Goal: Task Accomplishment & Management: Use online tool/utility

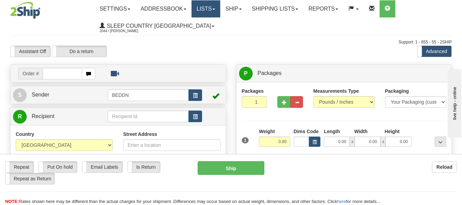
click at [220, 11] on link "Lists" at bounding box center [206, 8] width 29 height 17
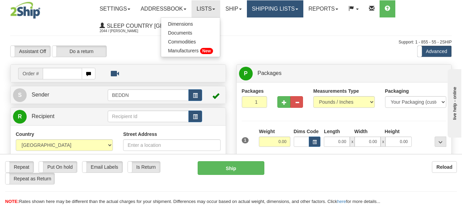
click at [303, 13] on link "Shipping lists" at bounding box center [275, 8] width 56 height 17
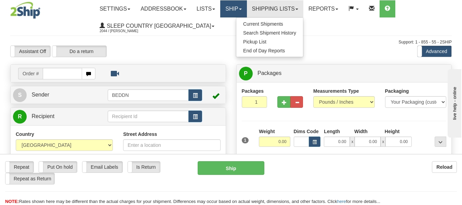
click at [247, 11] on link "Ship" at bounding box center [233, 8] width 26 height 17
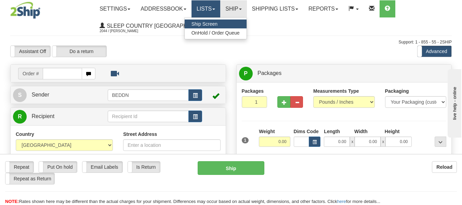
click at [215, 9] on span at bounding box center [213, 9] width 3 height 1
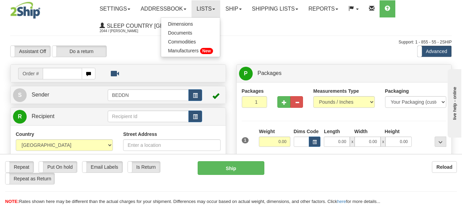
click at [144, 45] on div "Support: 1 - 855 - 55 - 2SHIP" at bounding box center [231, 42] width 442 height 6
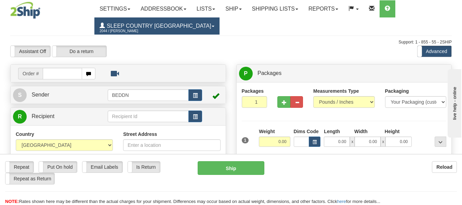
click at [181, 26] on link "Sleep Country Canada 2044 / Joy Sison" at bounding box center [156, 25] width 125 height 17
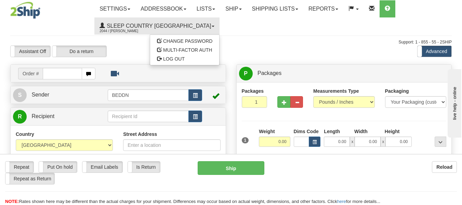
click at [114, 46] on div "Assistant On Assistant Off Do a return Do a return" at bounding box center [99, 51] width 188 height 12
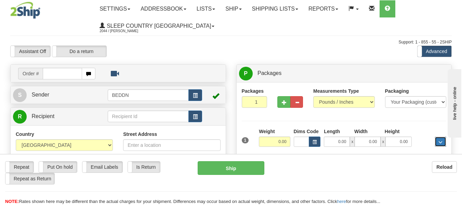
click at [344, 142] on button "..." at bounding box center [441, 141] width 12 height 10
click at [47, 71] on input "text" at bounding box center [62, 74] width 39 height 12
click at [35, 75] on span "Order #" at bounding box center [30, 74] width 25 height 12
click at [48, 73] on input "text" at bounding box center [62, 74] width 39 height 12
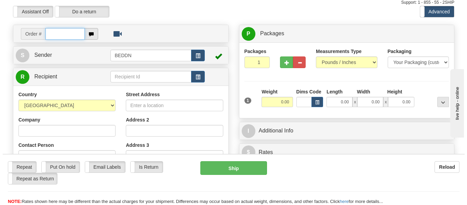
scroll to position [34, 0]
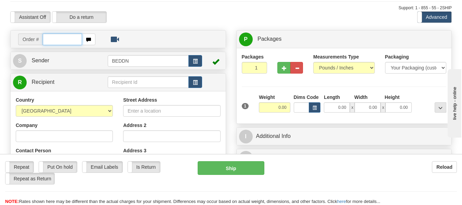
click at [64, 38] on input "text" at bounding box center [62, 40] width 39 height 12
paste input "2500863"
type input "2500863"
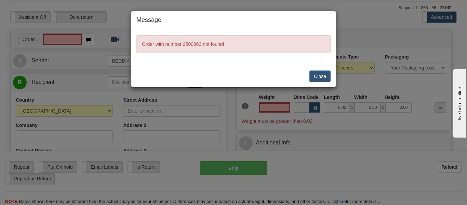
type input "0.00"
click at [325, 74] on button "Close" at bounding box center [320, 76] width 21 height 12
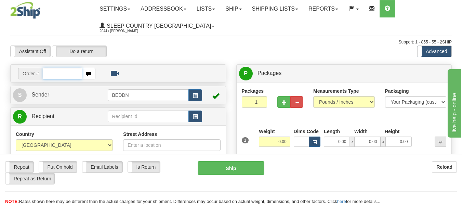
paste input "25NAWMP-1"
type input "25NAWMP-1"
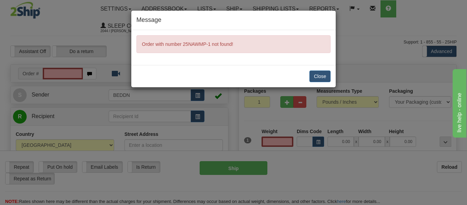
type input "0.00"
click at [316, 81] on button "Close" at bounding box center [320, 76] width 21 height 12
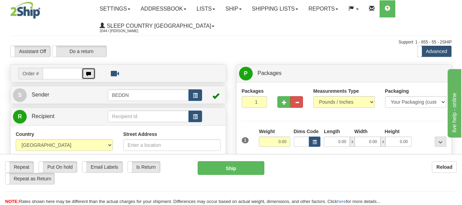
click at [90, 73] on span "button" at bounding box center [88, 74] width 5 height 4
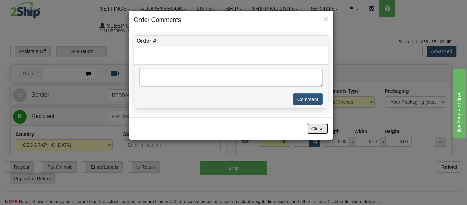
click at [317, 129] on button "Close" at bounding box center [317, 129] width 21 height 12
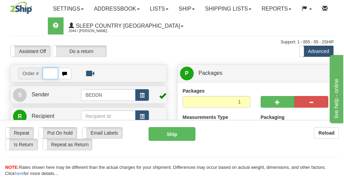
click at [51, 73] on input "text" at bounding box center [50, 74] width 15 height 12
paste input "1051999"
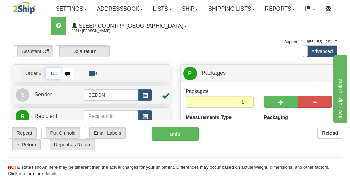
scroll to position [0, 12]
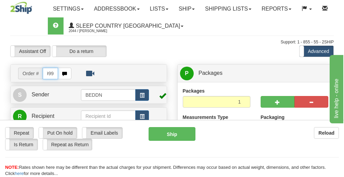
type input "1051999"
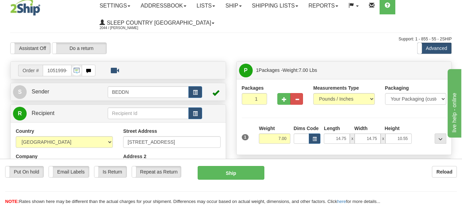
scroll to position [0, 0]
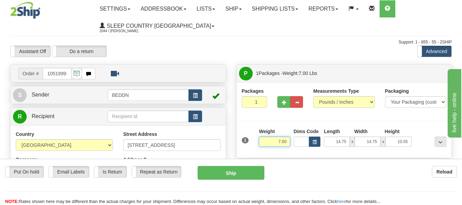
click at [284, 143] on input "7.00" at bounding box center [274, 141] width 31 height 10
click at [271, 140] on input "7.00" at bounding box center [274, 141] width 31 height 10
drag, startPoint x: 271, startPoint y: 140, endPoint x: 281, endPoint y: 142, distance: 9.8
click at [281, 142] on input "7.00" at bounding box center [274, 141] width 31 height 10
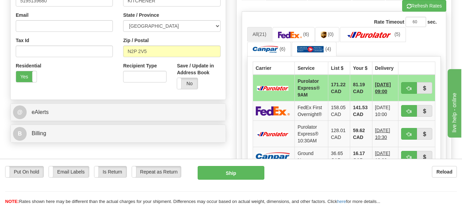
scroll to position [205, 0]
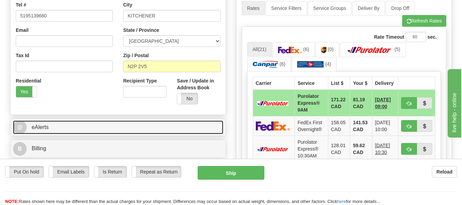
click at [140, 130] on link "@ eAlerts" at bounding box center [118, 127] width 210 height 14
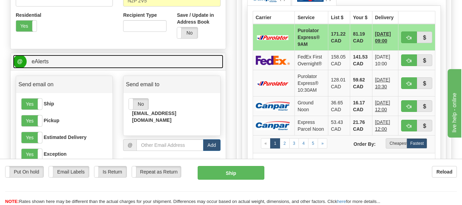
scroll to position [308, 0]
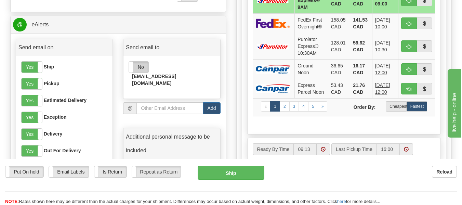
click at [141, 67] on label "No" at bounding box center [138, 67] width 19 height 11
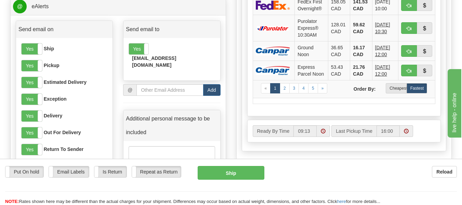
scroll to position [342, 0]
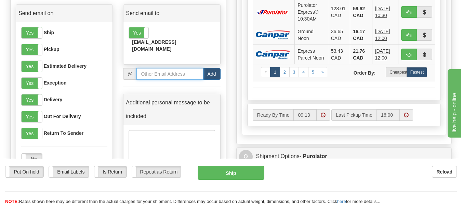
click at [158, 68] on input "email" at bounding box center [169, 74] width 67 height 12
type input "j"
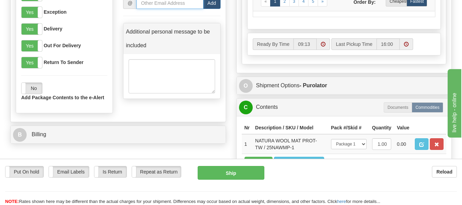
scroll to position [445, 0]
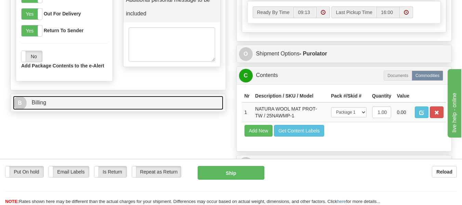
click at [69, 106] on link "B Billing" at bounding box center [118, 103] width 210 height 14
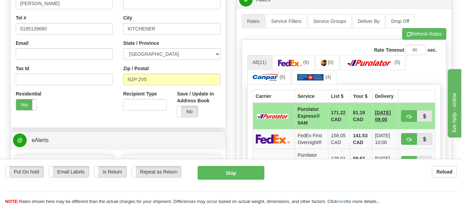
scroll to position [274, 0]
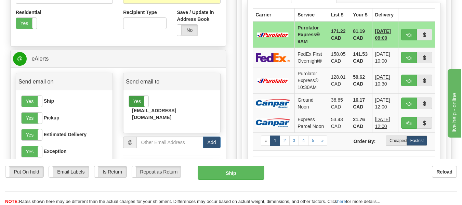
click at [140, 106] on label "Yes" at bounding box center [138, 101] width 19 height 11
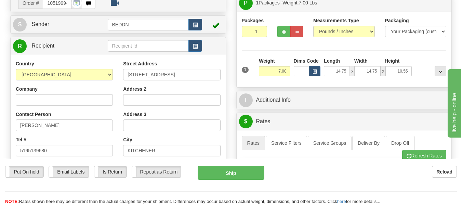
scroll to position [34, 0]
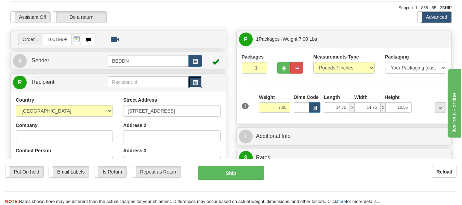
click at [196, 84] on span "button" at bounding box center [195, 82] width 5 height 4
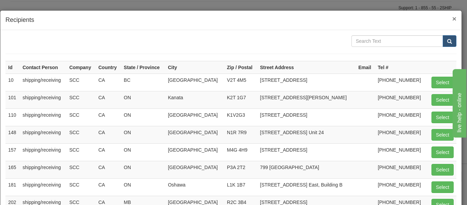
click at [344, 19] on span "×" at bounding box center [455, 19] width 4 height 8
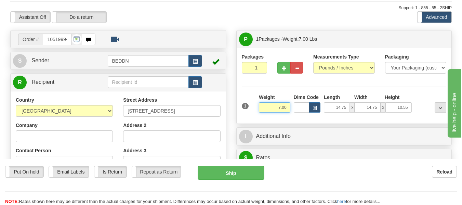
click at [274, 107] on input "7.00" at bounding box center [274, 107] width 31 height 10
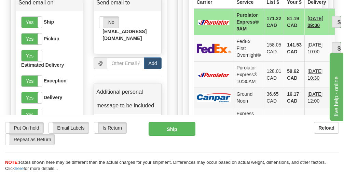
scroll to position [364, 0]
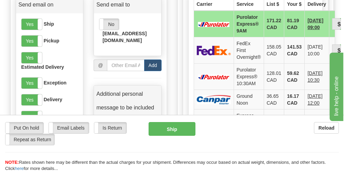
click at [254, 129] on div "Reload" at bounding box center [272, 128] width 133 height 12
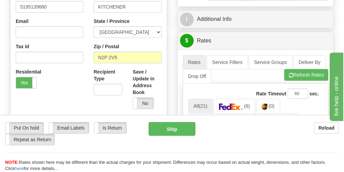
scroll to position [296, 0]
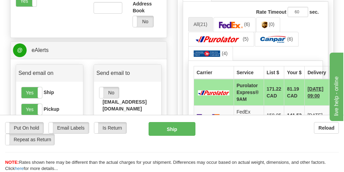
click at [262, 138] on div "Put On hold Put On hold Email Labels Email Labels Edit Is Return Is Return Repe…" at bounding box center [172, 133] width 344 height 23
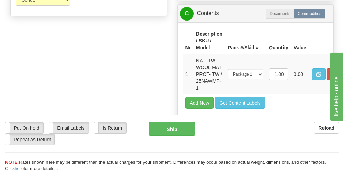
scroll to position [638, 0]
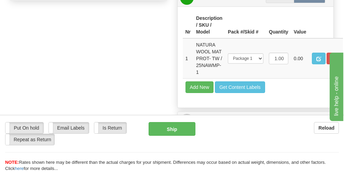
click at [276, 140] on div "Put On hold Put On hold Email Labels Email Labels Edit Is Return Is Return Repe…" at bounding box center [172, 133] width 344 height 23
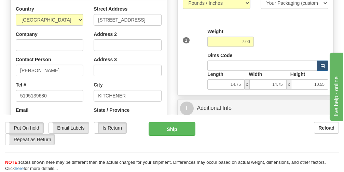
scroll to position [125, 0]
click at [240, 44] on input "7.00" at bounding box center [231, 42] width 46 height 10
click at [244, 43] on input "7.00" at bounding box center [231, 42] width 46 height 10
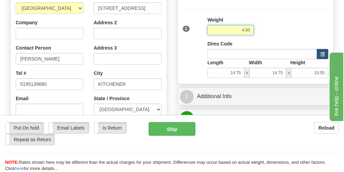
scroll to position [171, 0]
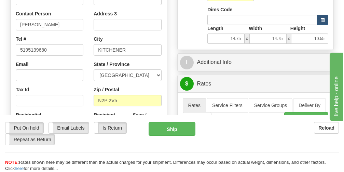
click at [251, 10] on div "Dims Code" at bounding box center [268, 15] width 125 height 19
click at [234, 38] on input "14.75" at bounding box center [226, 39] width 37 height 10
drag, startPoint x: 230, startPoint y: 40, endPoint x: 247, endPoint y: 39, distance: 17.1
click at [247, 39] on div "14.75 x 14.75 x 10.55" at bounding box center [268, 39] width 121 height 10
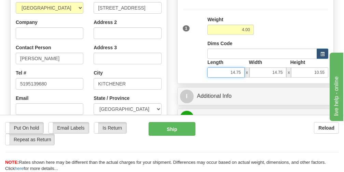
scroll to position [137, 0]
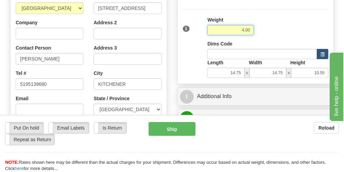
click at [242, 31] on input "4.00" at bounding box center [231, 30] width 46 height 10
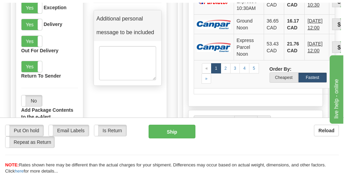
scroll to position [445, 0]
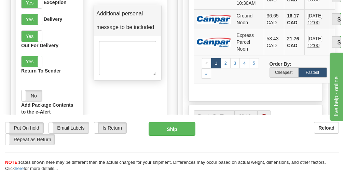
type input "7.00"
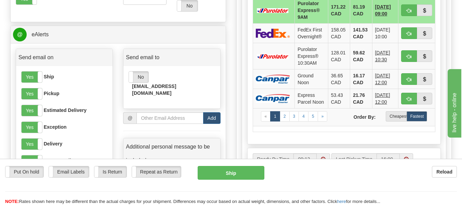
scroll to position [286, 0]
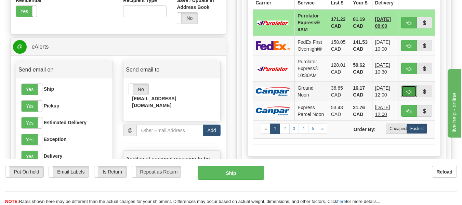
click at [344, 93] on span "button" at bounding box center [409, 92] width 5 height 4
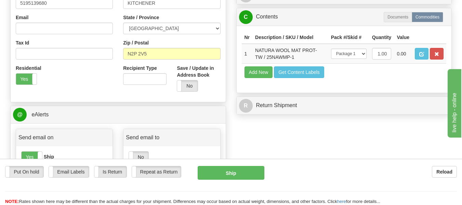
scroll to position [217, 0]
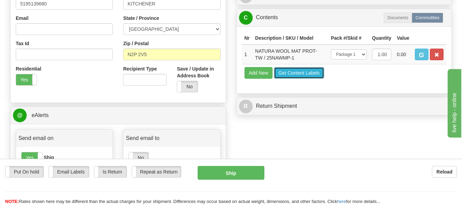
click at [305, 79] on button "Get Content Labels" at bounding box center [299, 73] width 50 height 12
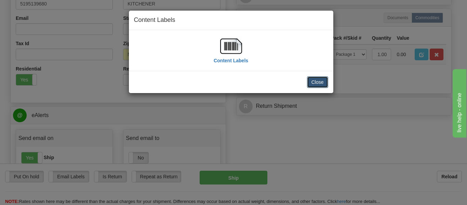
click at [321, 80] on button "Close" at bounding box center [317, 82] width 21 height 12
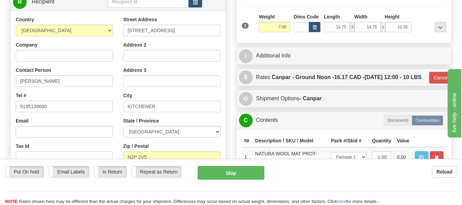
scroll to position [149, 0]
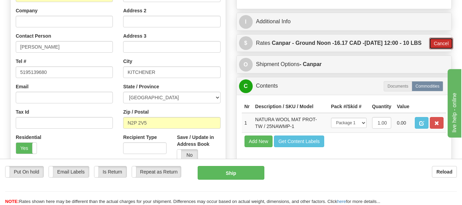
drag, startPoint x: 438, startPoint y: 57, endPoint x: 364, endPoint y: 53, distance: 73.7
click at [344, 49] on button "Cancel" at bounding box center [441, 44] width 24 height 12
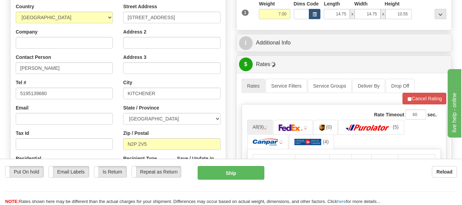
scroll to position [12, 0]
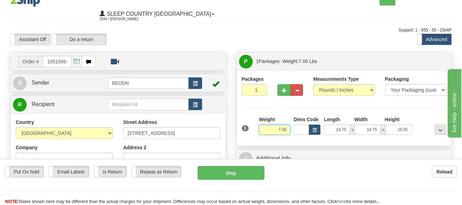
drag, startPoint x: 283, startPoint y: 130, endPoint x: 275, endPoint y: 130, distance: 7.2
click at [282, 130] on input "7.00" at bounding box center [274, 130] width 31 height 10
drag, startPoint x: 275, startPoint y: 130, endPoint x: 282, endPoint y: 130, distance: 6.2
click at [282, 130] on input "7.00" at bounding box center [274, 130] width 31 height 10
type input "4.00"
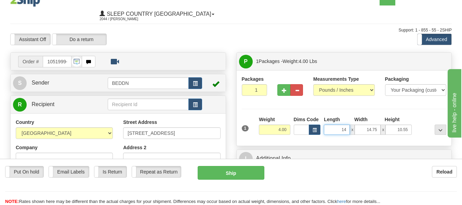
type input "14"
type input "1"
type input "14.00"
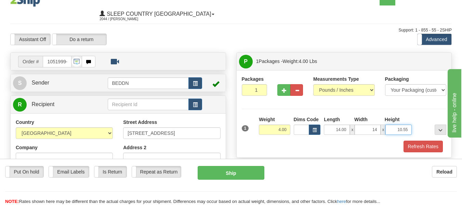
type input "14.00"
type input "10.00"
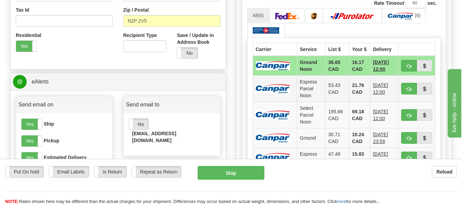
scroll to position [251, 0]
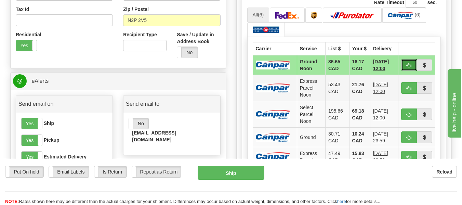
drag, startPoint x: 411, startPoint y: 73, endPoint x: 312, endPoint y: 99, distance: 102.0
click at [344, 68] on span "button" at bounding box center [409, 65] width 5 height 4
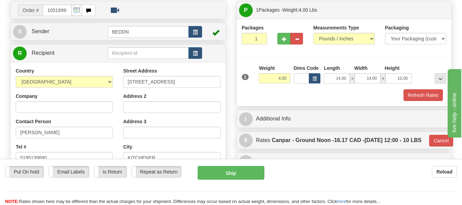
scroll to position [46, 0]
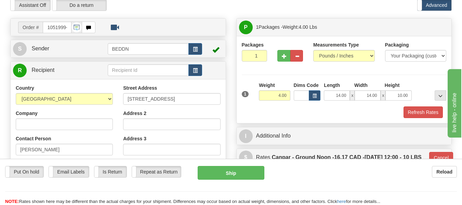
click at [344, 112] on div "Refresh Rates" at bounding box center [344, 112] width 208 height 12
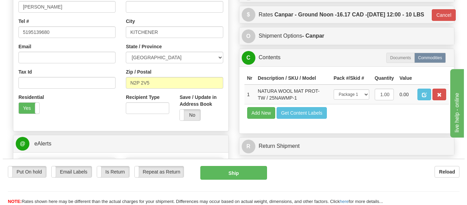
scroll to position [205, 0]
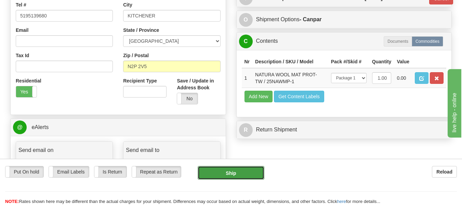
click at [249, 174] on button "Ship" at bounding box center [231, 173] width 67 height 14
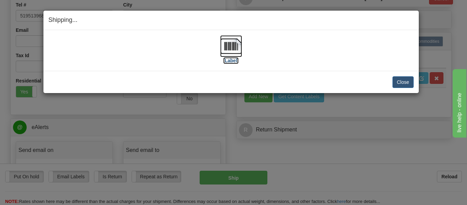
click at [234, 61] on label "[Label]" at bounding box center [231, 60] width 16 height 7
click at [344, 82] on button "Close" at bounding box center [403, 82] width 21 height 12
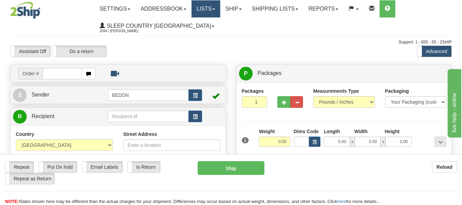
click at [212, 9] on link "Lists" at bounding box center [206, 8] width 29 height 17
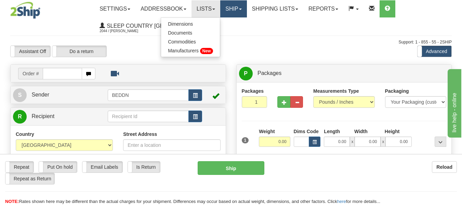
click at [235, 8] on link "Ship" at bounding box center [233, 8] width 26 height 17
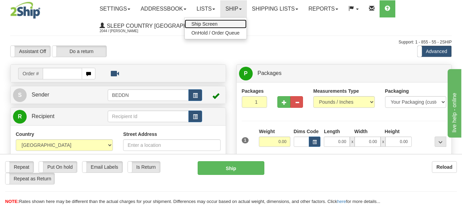
click at [232, 24] on link "Ship Screen" at bounding box center [216, 23] width 62 height 9
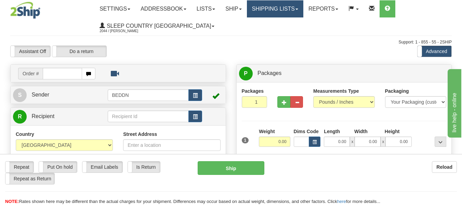
click at [292, 9] on link "Shipping lists" at bounding box center [275, 8] width 56 height 17
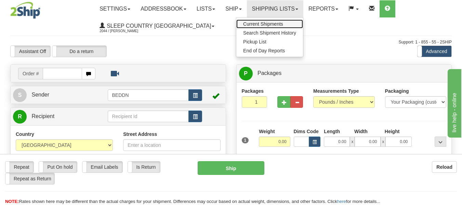
click at [283, 24] on span "Current Shipments" at bounding box center [263, 23] width 40 height 5
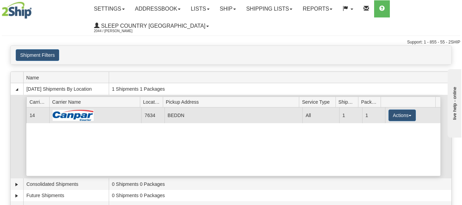
click at [77, 116] on img at bounding box center [73, 115] width 41 height 11
click at [407, 117] on button "Actions" at bounding box center [402, 115] width 27 height 12
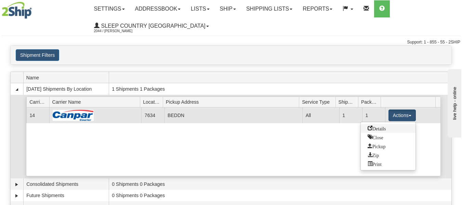
click at [392, 129] on link "Details" at bounding box center [388, 128] width 55 height 9
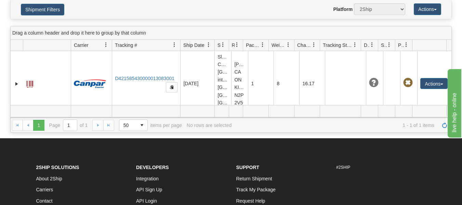
scroll to position [68, 0]
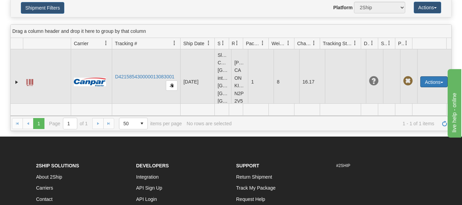
click at [441, 84] on button "Actions" at bounding box center [433, 81] width 27 height 11
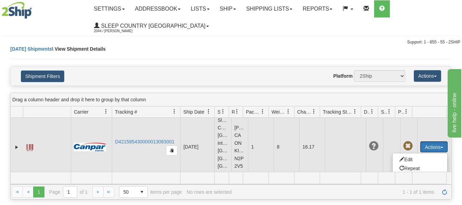
scroll to position [0, 0]
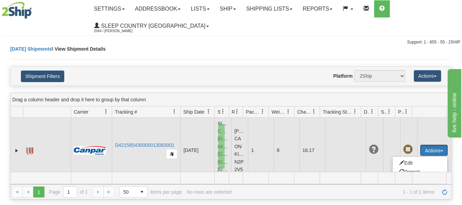
drag, startPoint x: 218, startPoint y: 124, endPoint x: 221, endPoint y: 157, distance: 32.9
click at [223, 161] on td "Sleep Country [GEOGRAPHIC_DATA] integrate2oracle [GEOGRAPHIC_DATA] [GEOGRAPHIC_…" at bounding box center [222, 150] width 17 height 65
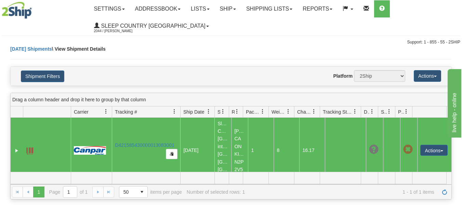
click at [275, 48] on div "[DATE] Shipments \ View Shipment Details" at bounding box center [231, 55] width 442 height 21
click at [424, 112] on span at bounding box center [430, 112] width 31 height 11
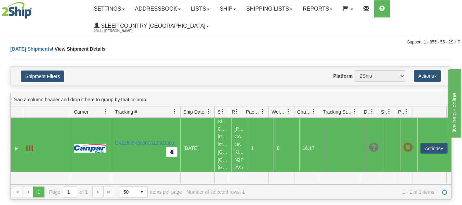
scroll to position [11, 0]
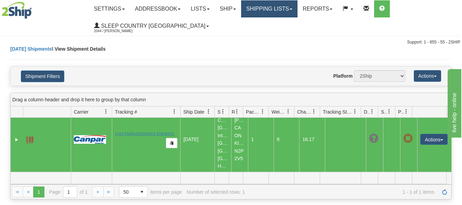
click at [272, 13] on link "Shipping lists" at bounding box center [269, 8] width 56 height 17
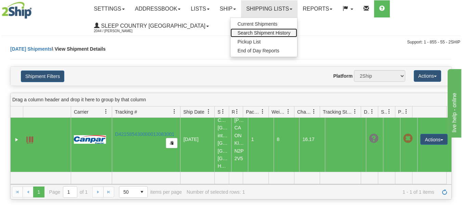
click at [275, 33] on span "Search Shipment History" at bounding box center [263, 32] width 53 height 5
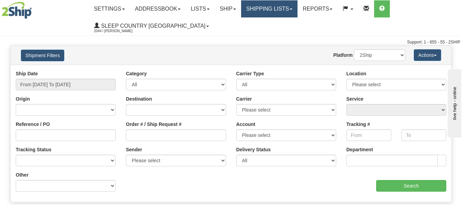
click at [283, 9] on link "Shipping lists" at bounding box center [269, 8] width 56 height 17
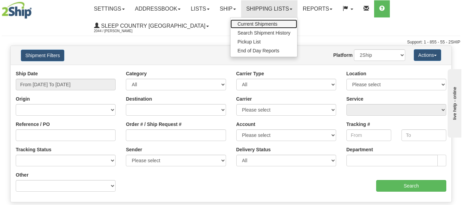
click at [272, 26] on span "Current Shipments" at bounding box center [257, 23] width 40 height 5
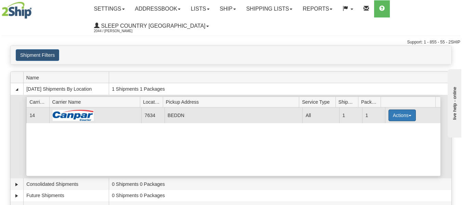
click at [407, 118] on button "Actions" at bounding box center [402, 115] width 27 height 12
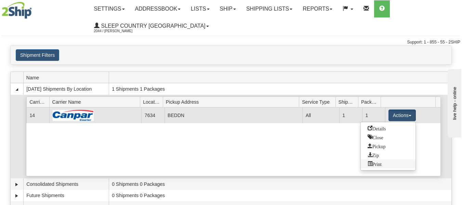
click at [376, 165] on span "Print" at bounding box center [375, 163] width 14 height 5
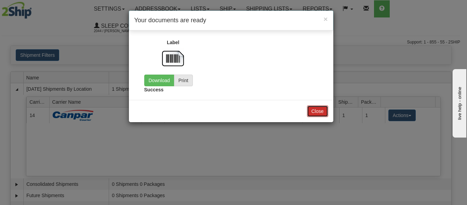
click at [317, 112] on button "Close" at bounding box center [317, 111] width 21 height 12
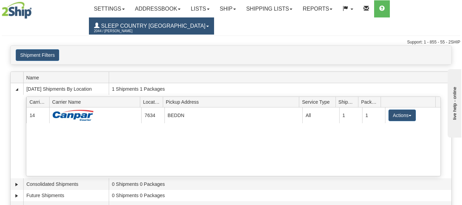
click at [173, 27] on link "Sleep Country [GEOGRAPHIC_DATA] 2044 / [PERSON_NAME]" at bounding box center [151, 25] width 125 height 17
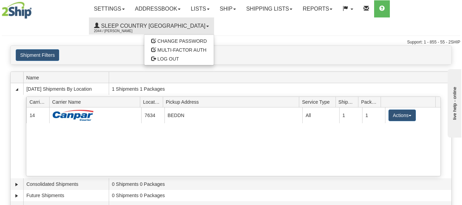
click at [204, 26] on ul "Settings Shipping Preferences Fields Preferences New Addressbook Recipients Sen…" at bounding box center [275, 17] width 372 height 34
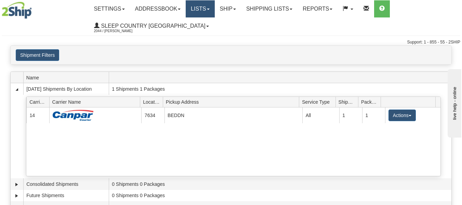
click at [214, 11] on link "Lists" at bounding box center [200, 8] width 29 height 17
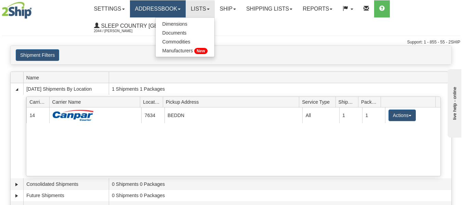
click at [182, 10] on link "Addressbook" at bounding box center [158, 8] width 56 height 17
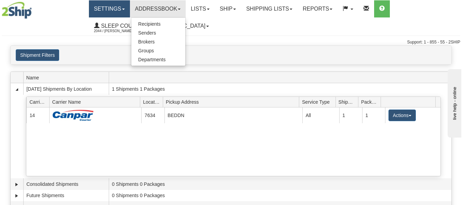
click at [126, 8] on link "Settings" at bounding box center [109, 8] width 41 height 17
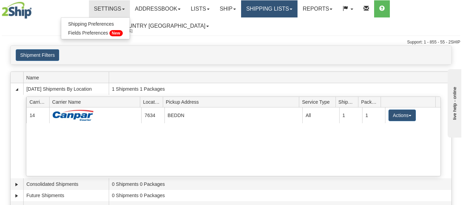
click at [298, 9] on link "Shipping lists" at bounding box center [269, 8] width 56 height 17
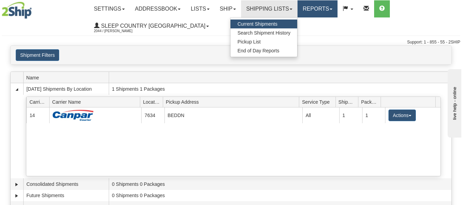
click at [338, 10] on link "Reports" at bounding box center [318, 8] width 40 height 17
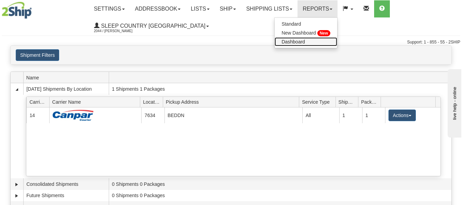
click at [306, 46] on link "Dashboard" at bounding box center [306, 41] width 63 height 9
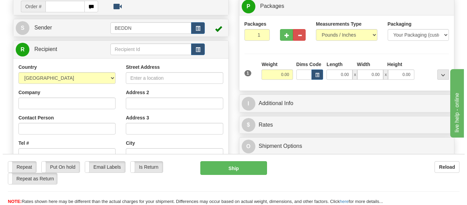
scroll to position [68, 0]
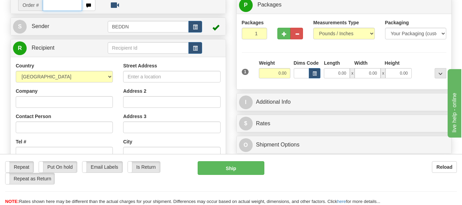
paste input "1051999"
type input "1051999"
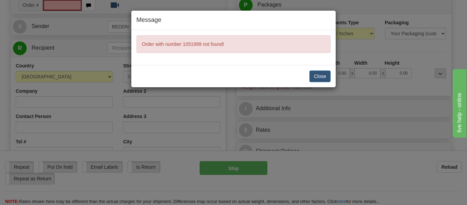
scroll to position [68, 0]
type input "0.00"
click at [317, 73] on button "Close" at bounding box center [320, 76] width 21 height 12
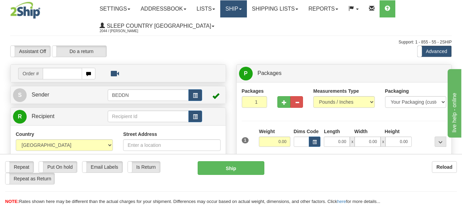
click at [246, 8] on link "Ship" at bounding box center [233, 8] width 26 height 17
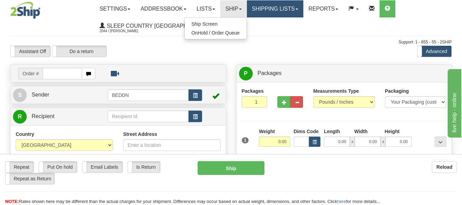
click at [297, 10] on link "Shipping lists" at bounding box center [275, 8] width 56 height 17
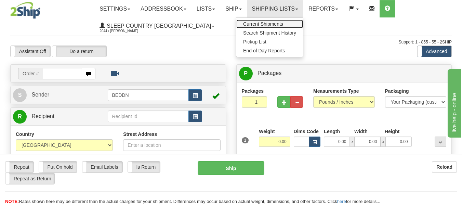
click at [279, 23] on span "Current Shipments" at bounding box center [263, 23] width 40 height 5
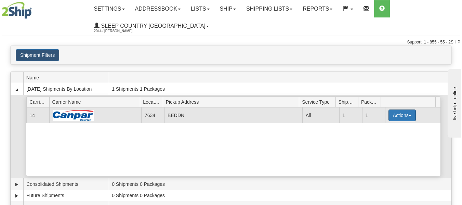
click at [409, 117] on button "Actions" at bounding box center [402, 115] width 27 height 12
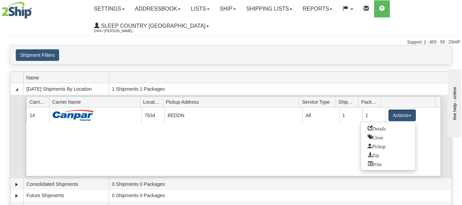
click at [390, 129] on link "Details" at bounding box center [388, 128] width 55 height 9
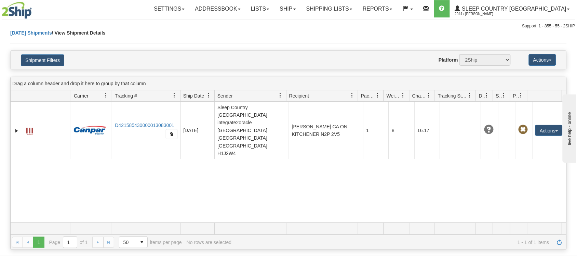
click at [358, 191] on div "31425242 2044 D421585430000013083001 [DATE] [DATE] 10:30:11 AM Sleep Country [G…" at bounding box center [289, 162] width 556 height 121
click at [82, 33] on span "\ View Shipment Details" at bounding box center [79, 32] width 54 height 5
click at [40, 34] on link "[DATE] Shipments" at bounding box center [31, 32] width 42 height 5
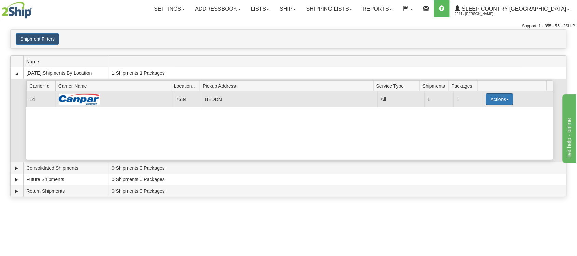
click at [503, 102] on button "Actions" at bounding box center [499, 99] width 27 height 12
click at [483, 112] on span "Details" at bounding box center [475, 111] width 18 height 5
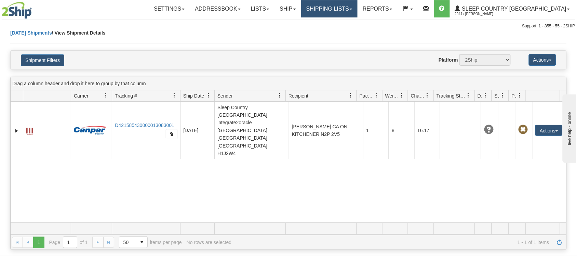
click at [358, 7] on link "Shipping lists" at bounding box center [329, 8] width 56 height 17
click at [487, 94] on span at bounding box center [485, 95] width 5 height 5
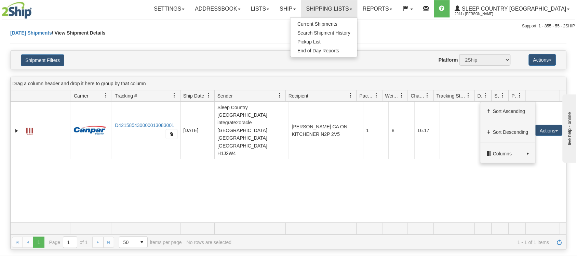
click at [411, 205] on div "31425242 2044 D421585430000013083001 08/13/2025 08/13/2025 10:30:11 AM Sleep Co…" at bounding box center [289, 162] width 556 height 121
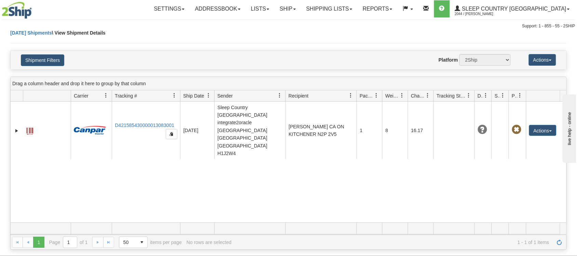
click at [528, 100] on div "Id Client Id Carrier Tracking # Pro Number Ship Date Label Generation Date Send…" at bounding box center [286, 95] width 550 height 11
drag, startPoint x: 510, startPoint y: 95, endPoint x: 522, endPoint y: 96, distance: 12.0
click at [522, 96] on div "Id Client Id Carrier Tracking # Pro Number Ship Date Label Generation Date Send…" at bounding box center [286, 95] width 550 height 11
drag, startPoint x: 541, startPoint y: 96, endPoint x: 551, endPoint y: 95, distance: 10.4
click at [551, 95] on div "Id Client Id Carrier Tracking # Pro Number Ship Date Label Generation Date Send…" at bounding box center [286, 95] width 550 height 11
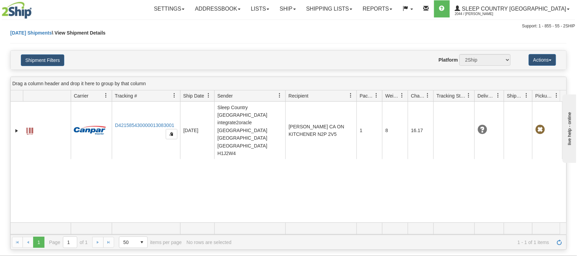
drag, startPoint x: 491, startPoint y: 100, endPoint x: 487, endPoint y: 100, distance: 4.5
click at [505, 101] on div "Id Client Id Carrier Tracking # Pro Number Ship Date Label Generation Date Send…" at bounding box center [286, 95] width 550 height 11
click at [406, 95] on div "Id Client Id Carrier Tracking # Pro Number Ship Date Label Generation Date Send…" at bounding box center [286, 95] width 550 height 11
click at [351, 97] on span at bounding box center [350, 95] width 5 height 5
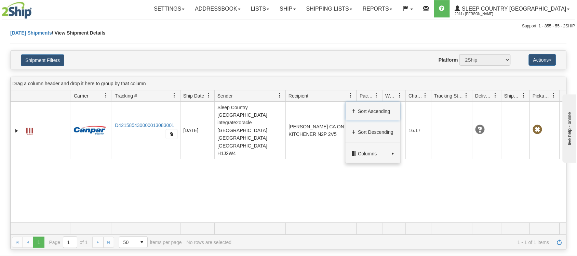
click at [351, 97] on span at bounding box center [350, 95] width 5 height 5
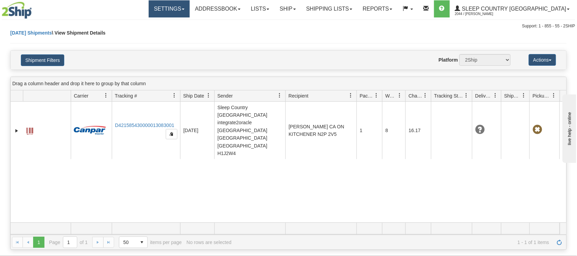
click at [190, 9] on link "Settings" at bounding box center [169, 8] width 41 height 17
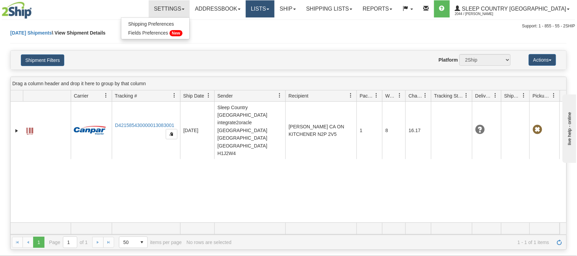
click at [275, 11] on link "Lists" at bounding box center [260, 8] width 29 height 17
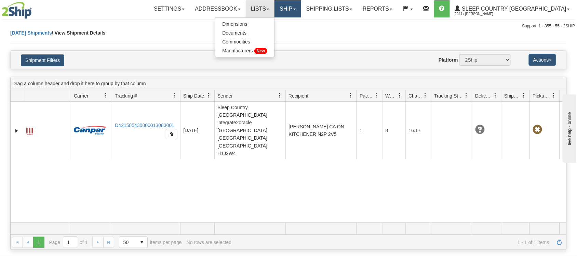
click at [296, 9] on span at bounding box center [295, 9] width 3 height 1
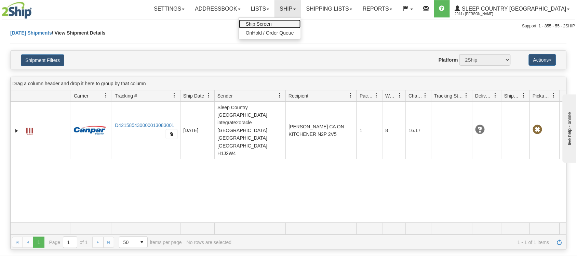
click at [272, 26] on span "Ship Screen" at bounding box center [259, 23] width 26 height 5
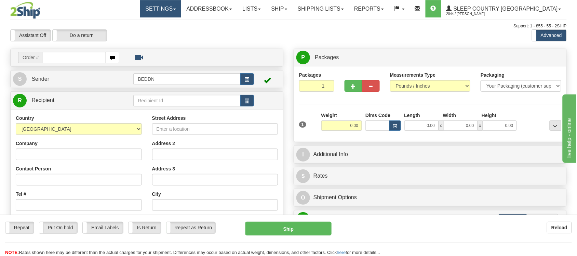
click at [181, 9] on link "Settings" at bounding box center [160, 8] width 41 height 17
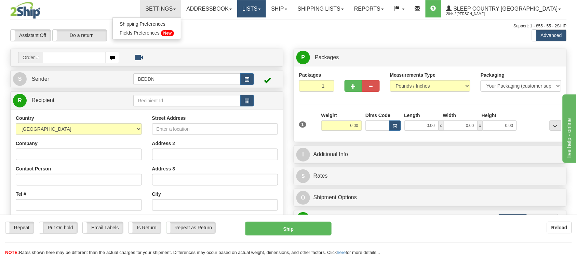
click at [266, 10] on link "Lists" at bounding box center [251, 8] width 29 height 17
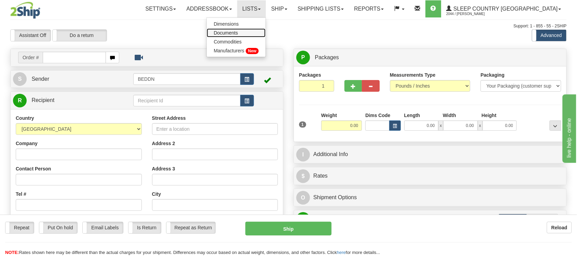
click at [266, 33] on link "Documents" at bounding box center [236, 32] width 59 height 9
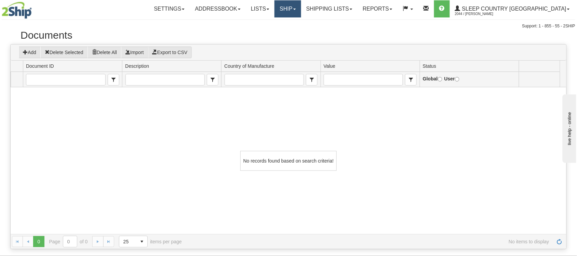
click at [301, 12] on link "Ship" at bounding box center [288, 8] width 26 height 17
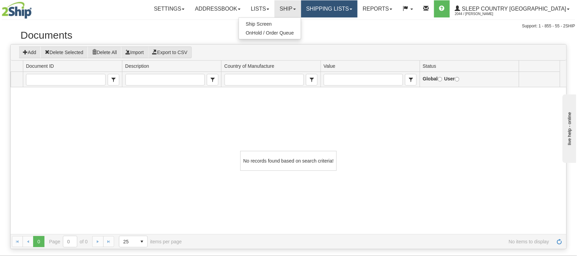
drag, startPoint x: 384, startPoint y: 6, endPoint x: 388, endPoint y: 8, distance: 4.8
click at [358, 7] on link "Shipping lists" at bounding box center [329, 8] width 56 height 17
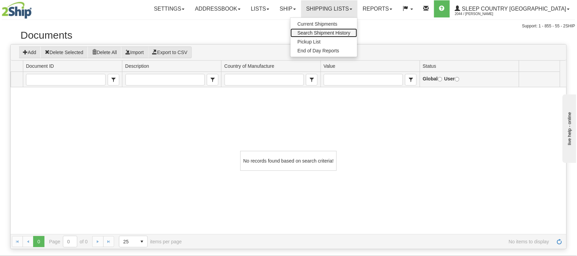
click at [351, 31] on span "Search Shipment History" at bounding box center [324, 32] width 53 height 5
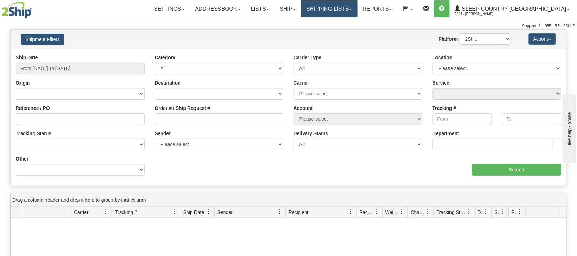
click at [358, 10] on link "Shipping lists" at bounding box center [329, 8] width 56 height 17
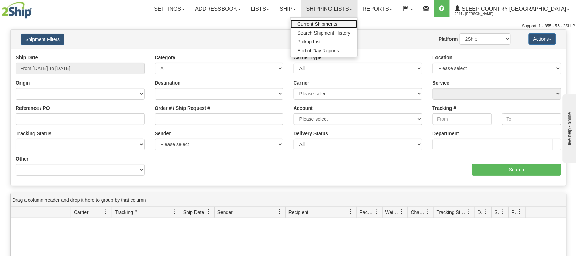
click at [338, 25] on span "Current Shipments" at bounding box center [318, 23] width 40 height 5
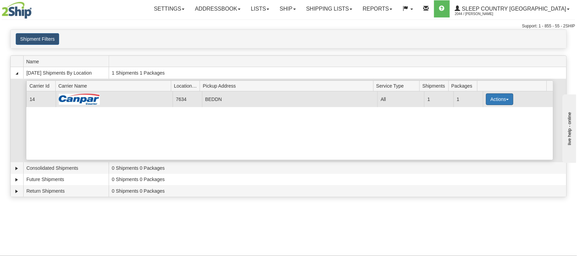
click at [508, 104] on button "Actions" at bounding box center [499, 99] width 27 height 12
click at [490, 112] on link "Details" at bounding box center [486, 112] width 55 height 9
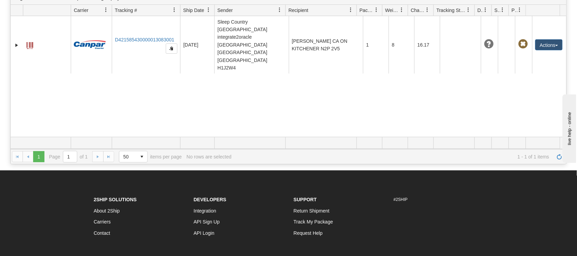
scroll to position [43, 0]
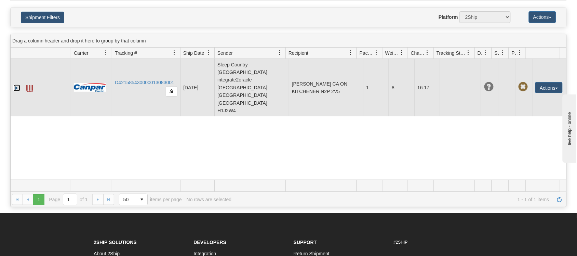
click at [16, 84] on link "Expand" at bounding box center [16, 87] width 7 height 7
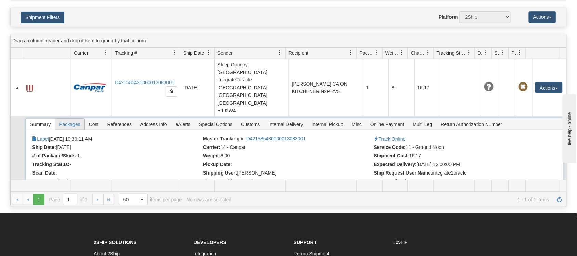
click at [72, 119] on span "Packages" at bounding box center [69, 124] width 29 height 11
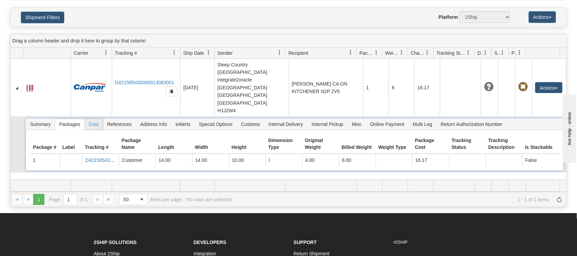
click at [93, 119] on span "Cost" at bounding box center [94, 124] width 18 height 11
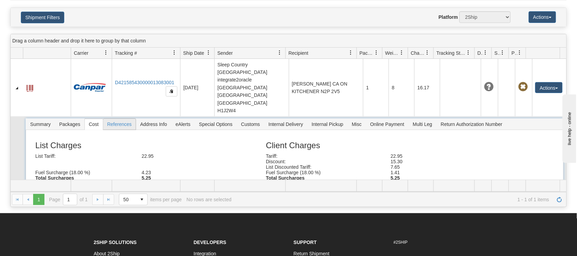
click at [119, 119] on span "References" at bounding box center [119, 124] width 33 height 11
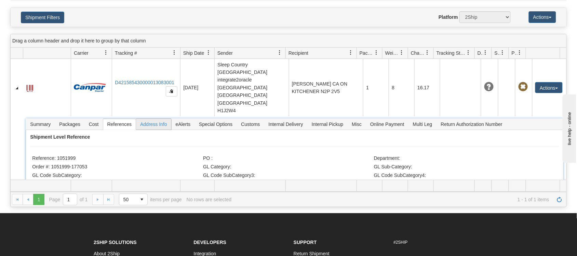
click at [151, 119] on span "Address Info" at bounding box center [153, 124] width 35 height 11
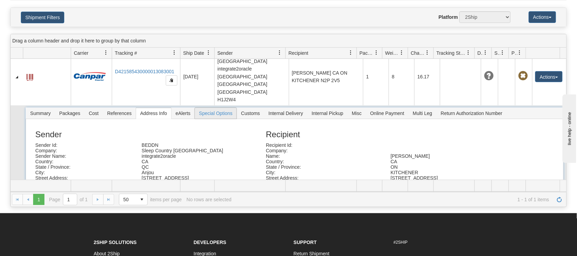
click at [227, 108] on span "Special Options" at bounding box center [216, 113] width 42 height 11
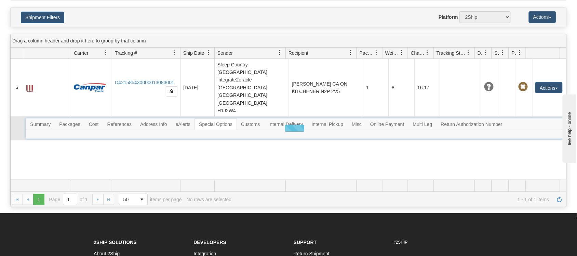
scroll to position [0, 0]
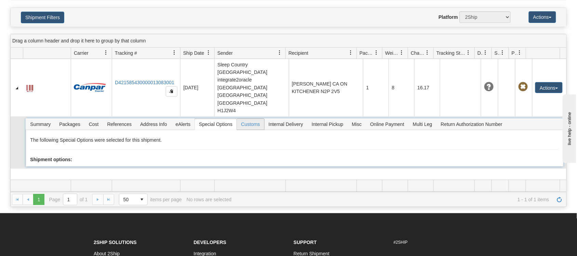
click at [250, 119] on span "Customs" at bounding box center [250, 124] width 27 height 11
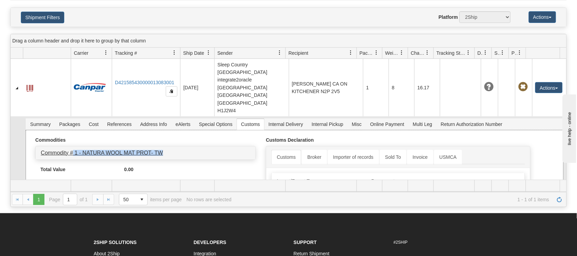
drag, startPoint x: 166, startPoint y: 122, endPoint x: 74, endPoint y: 122, distance: 92.7
click at [74, 150] on h4 "Commodity # 1 - NATURA WOOL MAT PROT- TW" at bounding box center [146, 153] width 210 height 6
copy link "1 - NATURA WOOL MAT PROT- TW"
drag, startPoint x: 289, startPoint y: 69, endPoint x: 327, endPoint y: 67, distance: 37.7
click at [327, 67] on td "CARLA DONEGAN CA ON KITCHENER N2P 2V5" at bounding box center [326, 87] width 75 height 57
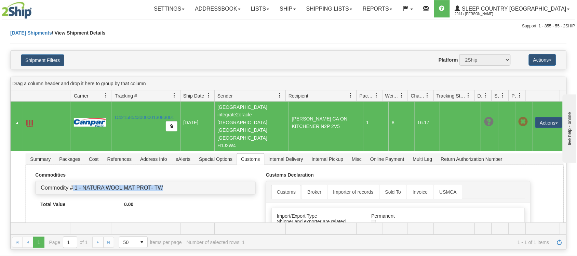
click at [514, 94] on span "Pickup Status" at bounding box center [515, 95] width 6 height 7
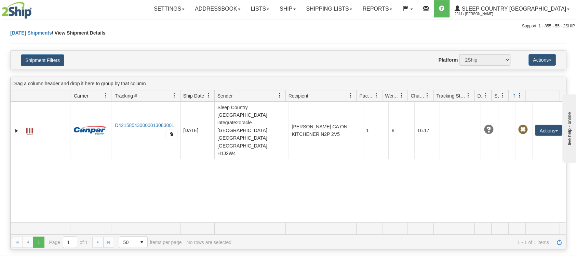
click at [517, 96] on link at bounding box center [521, 96] width 12 height 12
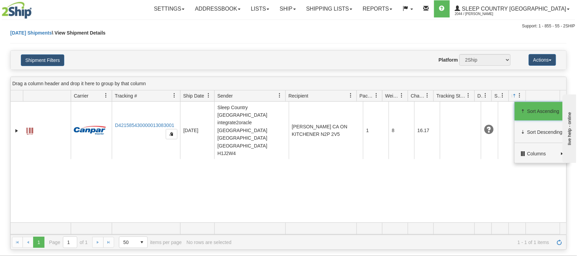
click at [515, 95] on link at bounding box center [521, 96] width 12 height 12
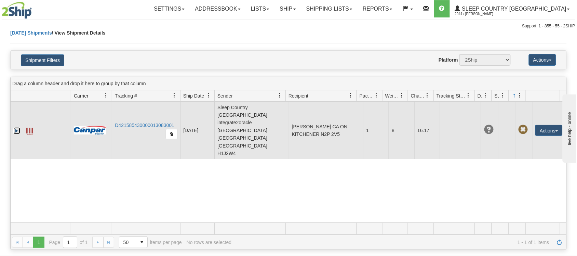
click at [16, 127] on link "Expand" at bounding box center [16, 130] width 7 height 7
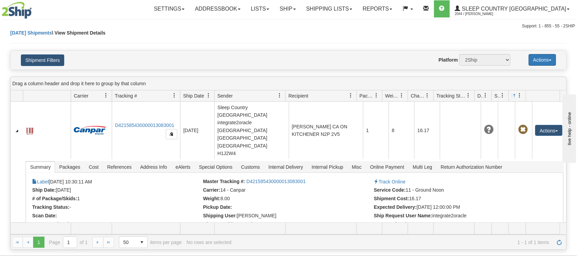
click at [550, 59] on button "Actions" at bounding box center [542, 60] width 27 height 12
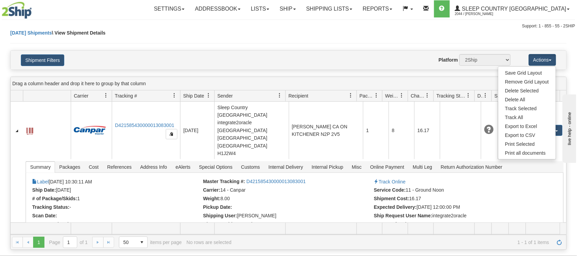
click at [270, 55] on div "Website Agent Nothing selected Client User Platform 2Ship Imported" at bounding box center [311, 60] width 409 height 12
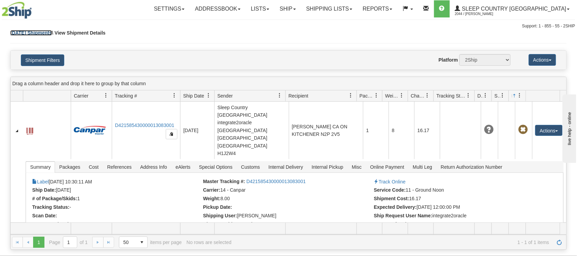
click at [39, 33] on link "Today Shipments" at bounding box center [31, 32] width 42 height 5
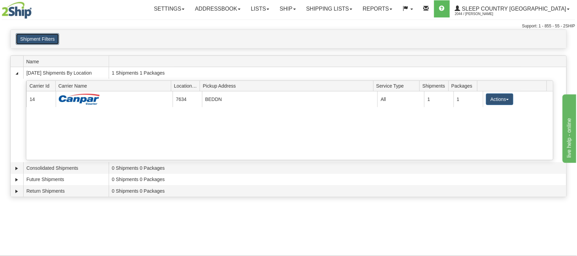
click at [45, 41] on button "Shipment Filters" at bounding box center [37, 39] width 43 height 12
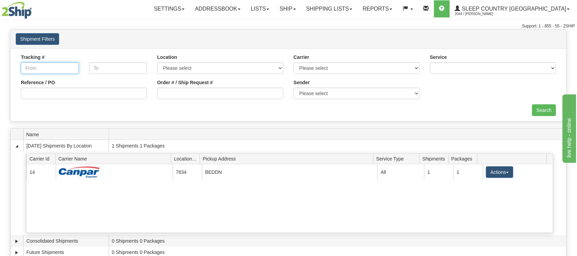
click at [57, 69] on input "Tracking #" at bounding box center [50, 68] width 58 height 12
click at [124, 74] on input "text" at bounding box center [118, 68] width 58 height 12
click at [301, 11] on link "Ship" at bounding box center [288, 8] width 26 height 17
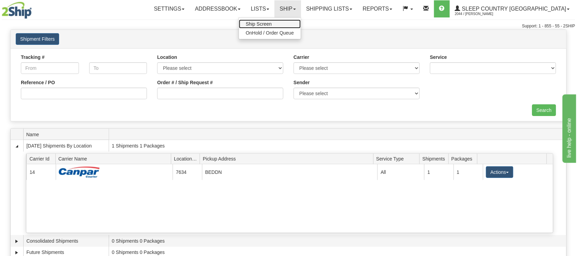
click at [301, 21] on link "Ship Screen" at bounding box center [270, 23] width 62 height 9
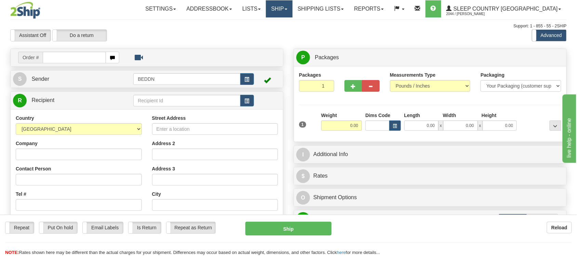
click at [292, 6] on link "Ship" at bounding box center [279, 8] width 26 height 17
click at [286, 34] on span "OnHold / Order Queue" at bounding box center [261, 32] width 48 height 5
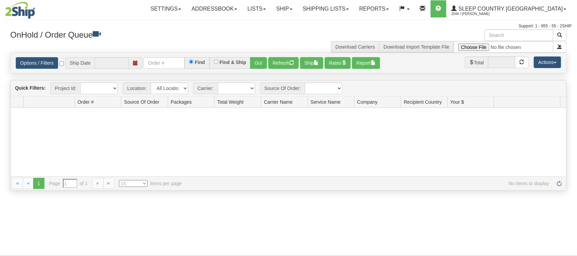
type input "[DATE]"
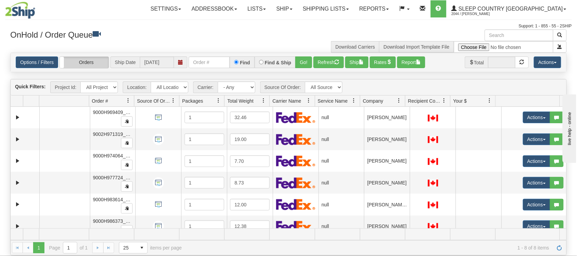
click at [91, 62] on label "Orders" at bounding box center [84, 62] width 49 height 11
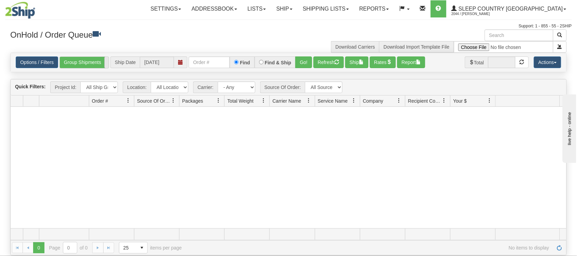
click at [105, 63] on span at bounding box center [108, 62] width 9 height 11
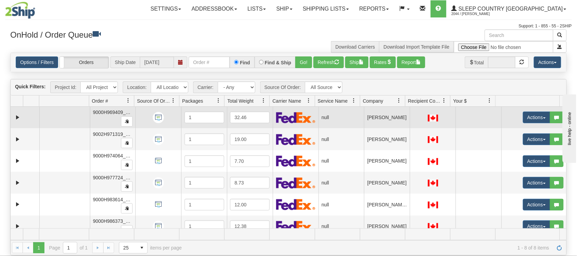
click at [390, 123] on td "QUEENIE LIY" at bounding box center [387, 118] width 46 height 22
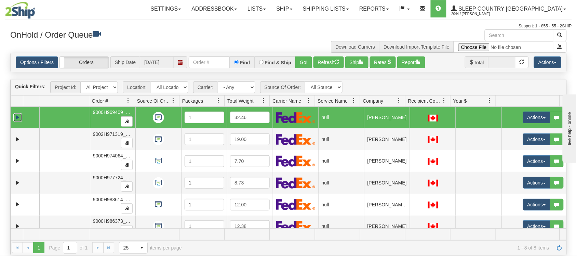
click at [16, 119] on link "Expand" at bounding box center [17, 117] width 9 height 9
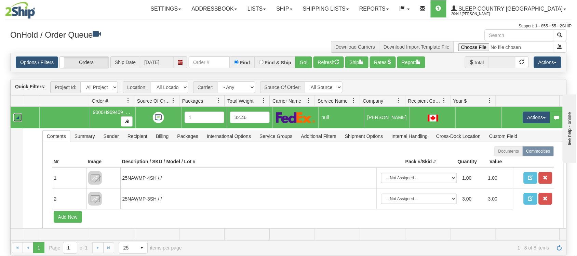
click at [16, 116] on link "Collapse" at bounding box center [17, 117] width 9 height 9
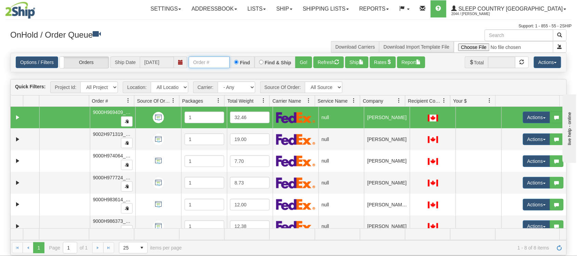
click at [226, 63] on input "text" at bounding box center [209, 62] width 41 height 12
click at [455, 68] on div "Options / Filters Group Shipments Orders Ship Date 08/13/2025 Find Find & Ship …" at bounding box center [289, 62] width 546 height 12
click at [536, 33] on input "text" at bounding box center [519, 35] width 69 height 12
click at [41, 62] on link "Options / Filters" at bounding box center [37, 62] width 42 height 12
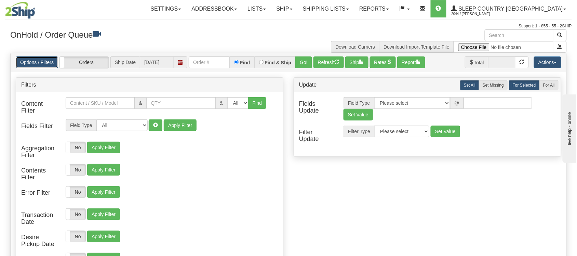
click at [41, 62] on link "Options / Filters" at bounding box center [37, 62] width 42 height 12
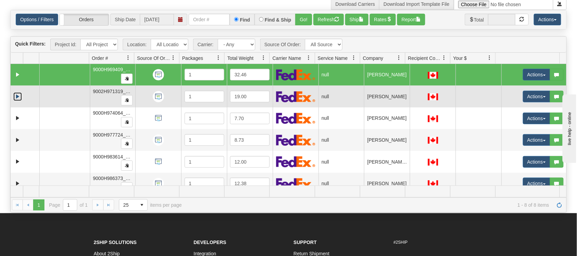
click at [16, 98] on link "Expand" at bounding box center [17, 96] width 9 height 9
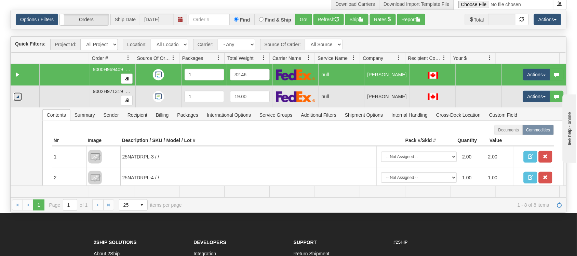
click at [16, 97] on link "Collapse" at bounding box center [17, 96] width 9 height 9
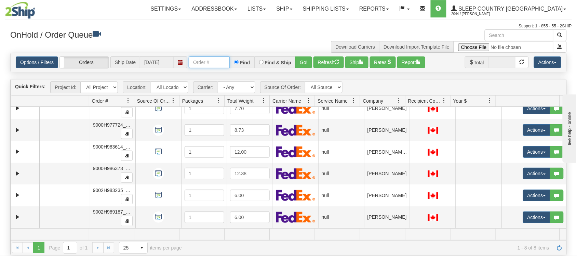
click at [204, 62] on input "text" at bounding box center [209, 62] width 41 height 12
paste input "9000H974064"
type input "9000H974064"
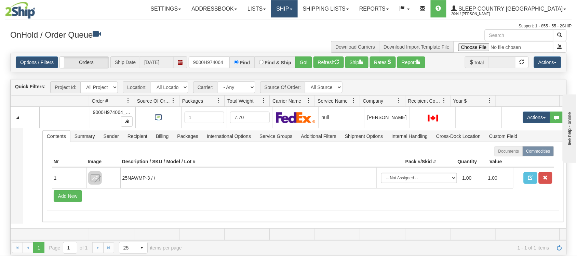
click at [298, 13] on link "Ship" at bounding box center [284, 8] width 26 height 17
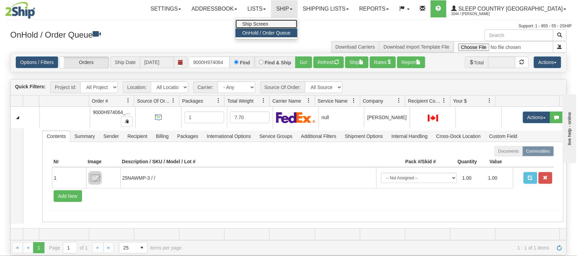
click at [269, 22] on span "Ship Screen" at bounding box center [256, 23] width 26 height 5
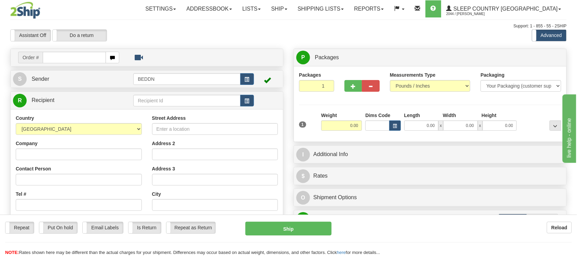
click at [66, 56] on input "text" at bounding box center [74, 58] width 63 height 12
type input "9000H974064"
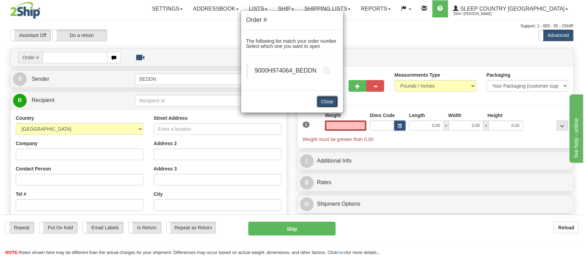
type input "0.00"
click at [330, 103] on button "Close" at bounding box center [327, 102] width 21 height 12
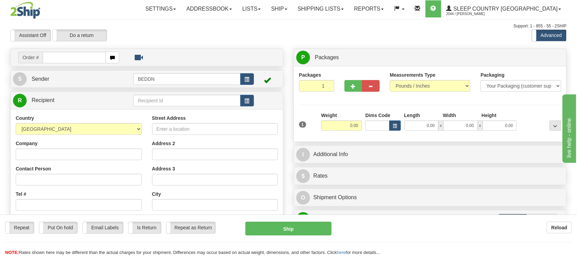
click at [82, 61] on input "text" at bounding box center [74, 58] width 63 height 12
type input "9000H974064"
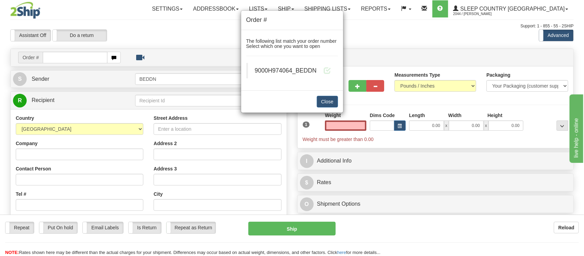
type input "0.00"
click at [289, 72] on span "9000H974064_BEDDN" at bounding box center [286, 70] width 62 height 7
click at [263, 45] on h5 "The following list match your order number Select which one you want to open" at bounding box center [292, 44] width 92 height 11
click at [271, 76] on blockquote "9000H974064_BEDDN" at bounding box center [292, 70] width 92 height 15
click at [324, 102] on button "Close" at bounding box center [327, 102] width 21 height 12
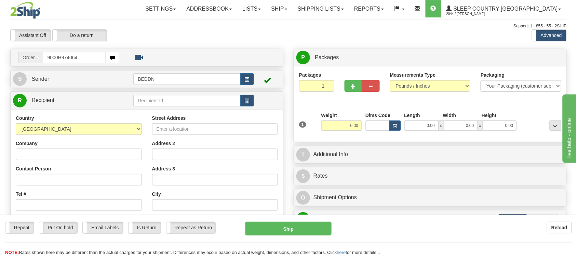
type input "9000H974064"
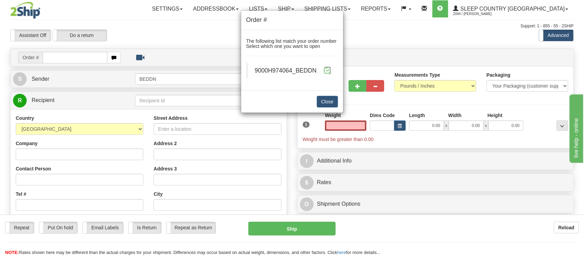
type input "0.00"
click at [324, 70] on span at bounding box center [327, 70] width 7 height 7
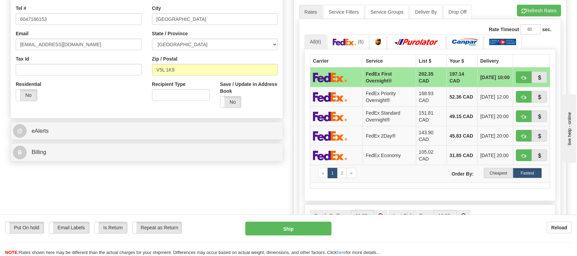
scroll to position [171, 0]
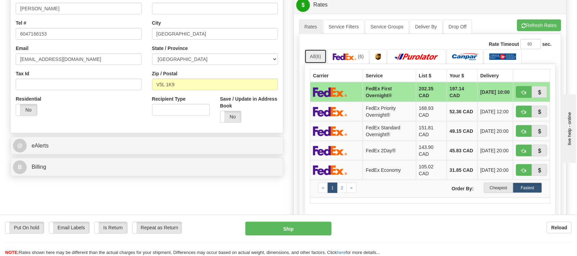
click at [323, 58] on link "All (6)" at bounding box center [316, 56] width 22 height 14
click at [317, 59] on span "(6)" at bounding box center [319, 56] width 6 height 5
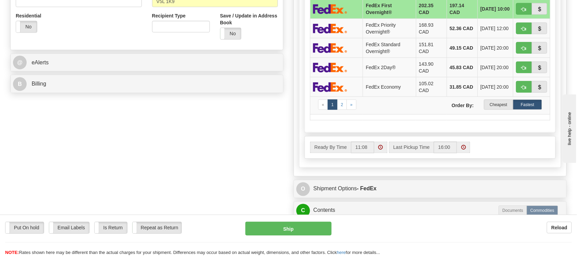
scroll to position [257, 0]
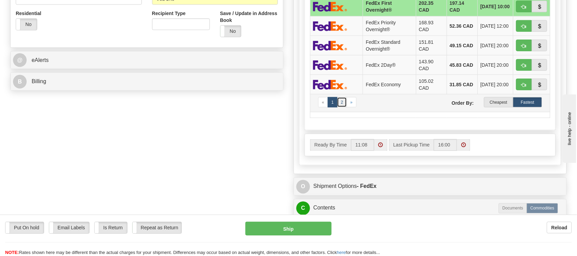
click at [342, 105] on link "2" at bounding box center [342, 102] width 10 height 10
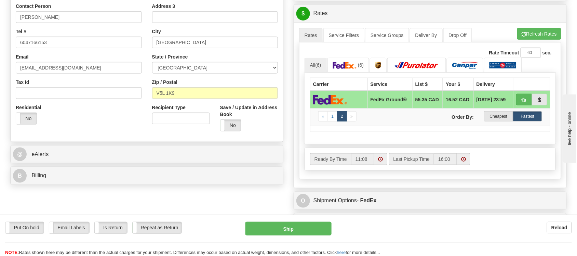
scroll to position [128, 0]
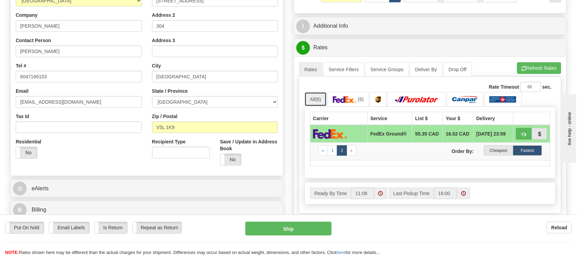
click at [317, 103] on link "All (6)" at bounding box center [316, 99] width 22 height 14
click at [380, 103] on img at bounding box center [379, 99] width 6 height 7
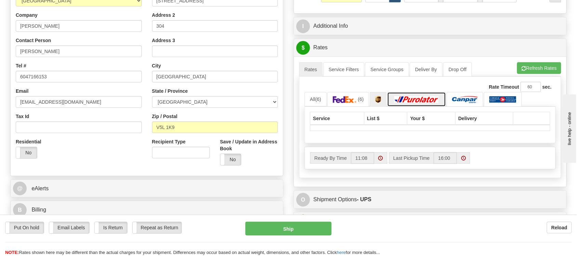
click at [419, 105] on link at bounding box center [417, 99] width 59 height 15
click at [473, 100] on img at bounding box center [466, 99] width 26 height 7
click at [498, 101] on img at bounding box center [503, 99] width 27 height 7
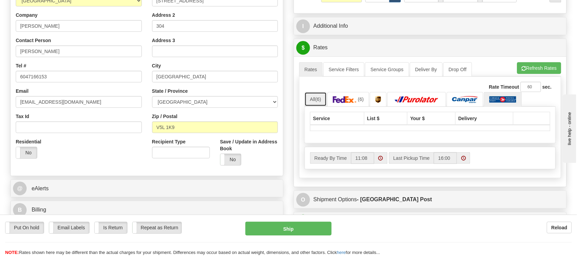
click at [319, 100] on span "(6)" at bounding box center [319, 98] width 6 height 5
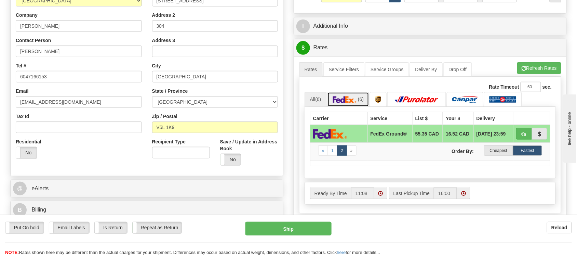
click at [347, 100] on img at bounding box center [345, 99] width 24 height 7
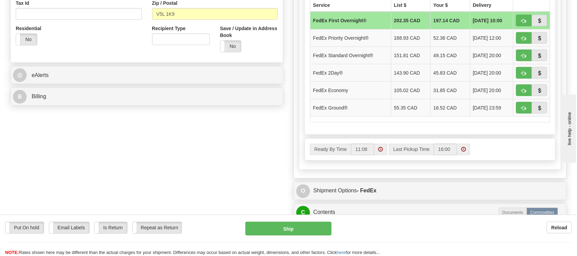
scroll to position [257, 0]
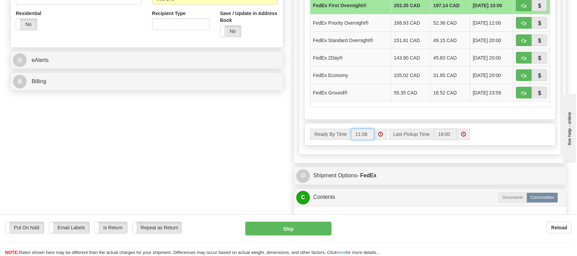
click at [364, 140] on input "11:08" at bounding box center [362, 135] width 23 height 12
click at [451, 139] on input "16:00" at bounding box center [445, 135] width 23 height 12
click at [415, 137] on label "Last Pickup Time" at bounding box center [411, 135] width 45 height 12
click at [434, 137] on input "16:00" at bounding box center [445, 135] width 23 height 12
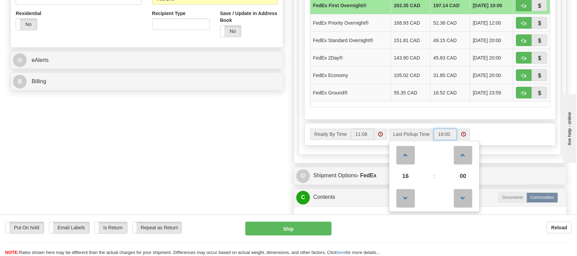
click at [417, 138] on label "Last Pickup Time" at bounding box center [411, 135] width 45 height 12
click at [434, 138] on input "16:00" at bounding box center [445, 135] width 23 height 12
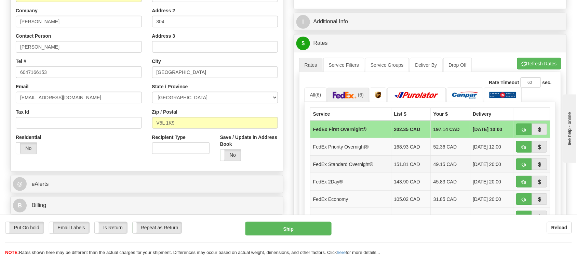
scroll to position [128, 0]
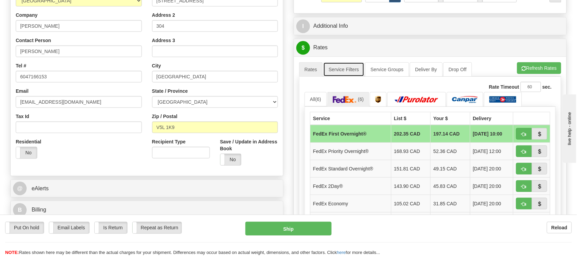
click at [351, 71] on link "Service Filters" at bounding box center [344, 69] width 41 height 14
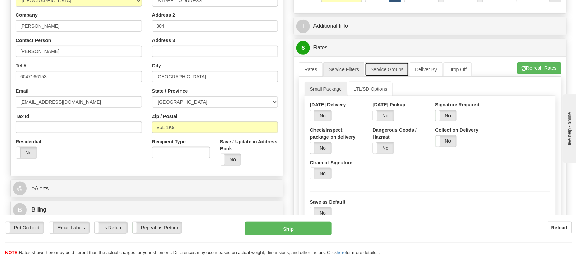
click at [374, 68] on link "Service Groups" at bounding box center [387, 69] width 44 height 14
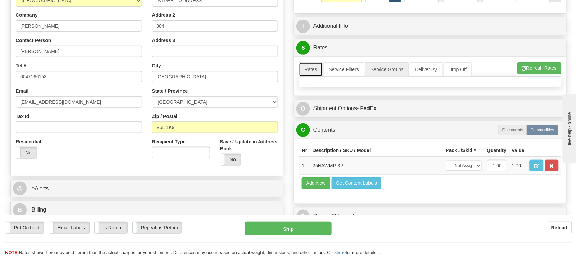
click at [312, 69] on link "Rates" at bounding box center [311, 69] width 24 height 14
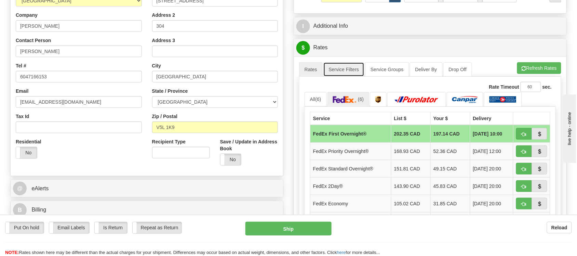
click at [341, 70] on link "Service Filters" at bounding box center [344, 69] width 41 height 14
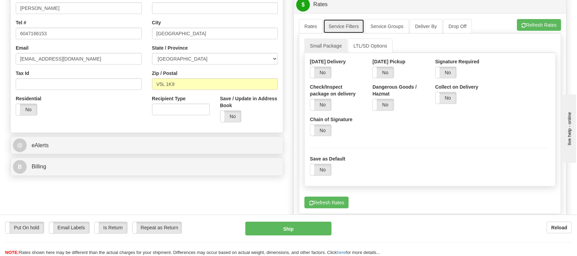
scroll to position [171, 0]
click at [380, 29] on link "Service Groups" at bounding box center [387, 26] width 44 height 14
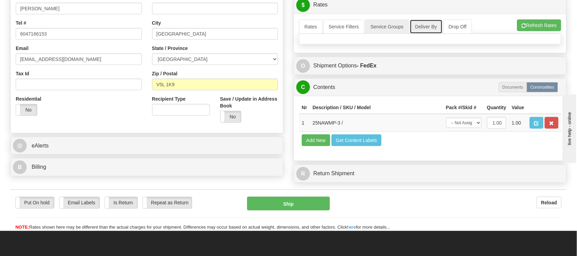
click at [421, 31] on link "Deliver By" at bounding box center [426, 26] width 33 height 14
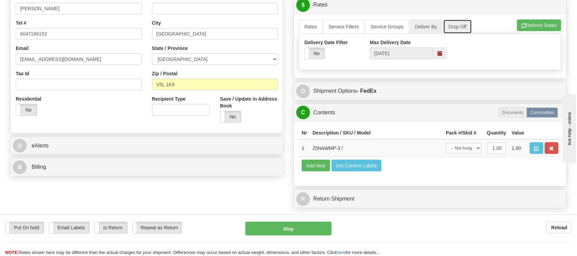
click at [456, 27] on link "Drop Off" at bounding box center [458, 26] width 29 height 14
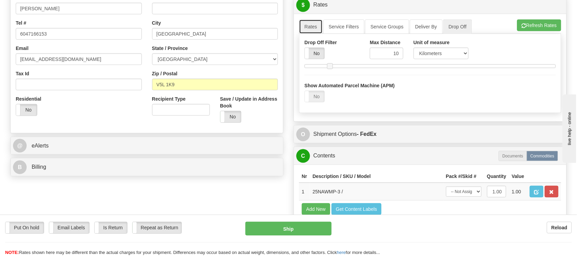
click at [309, 29] on link "Rates" at bounding box center [311, 26] width 24 height 14
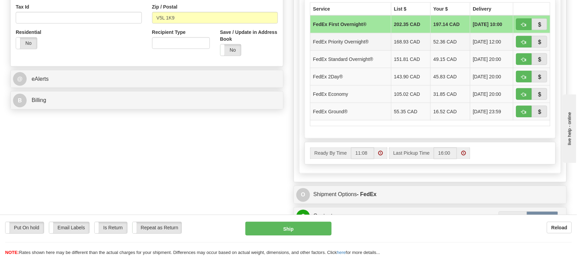
scroll to position [257, 0]
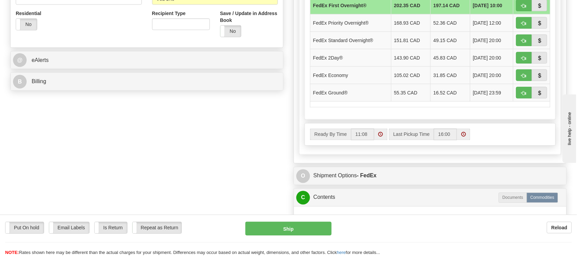
click at [332, 138] on label "Ready By Time" at bounding box center [330, 135] width 41 height 12
click at [351, 138] on input "11:08" at bounding box center [362, 135] width 23 height 12
click at [500, 127] on div "Ready By Time 11:08 Last Pickup Time 16:00" at bounding box center [430, 134] width 251 height 22
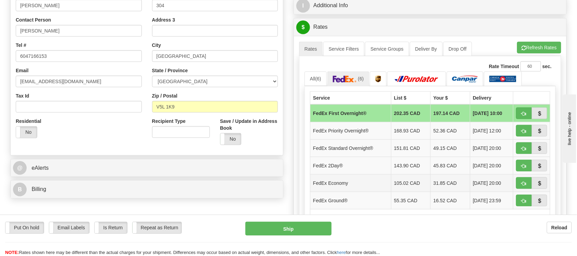
scroll to position [128, 0]
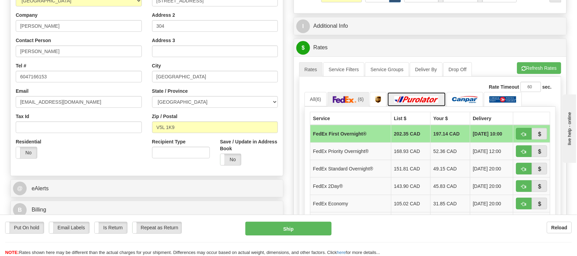
click at [408, 103] on img at bounding box center [417, 99] width 48 height 7
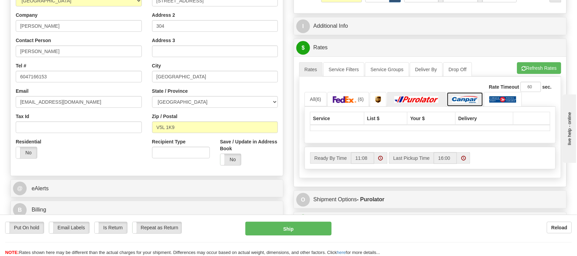
click at [468, 105] on link at bounding box center [465, 99] width 37 height 15
click at [498, 100] on img at bounding box center [503, 99] width 27 height 7
click at [377, 102] on link at bounding box center [378, 99] width 17 height 15
click at [346, 103] on img at bounding box center [345, 99] width 24 height 7
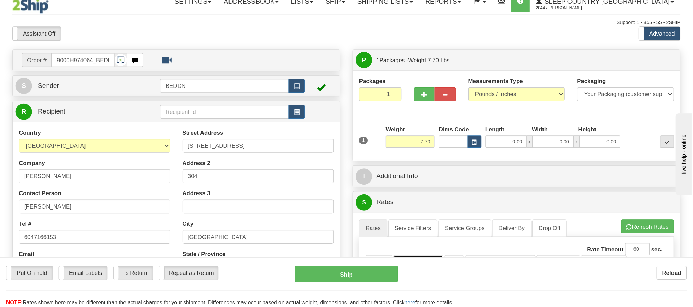
scroll to position [0, 0]
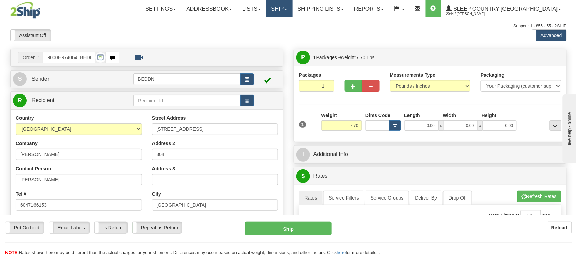
click at [292, 7] on link "Ship" at bounding box center [279, 8] width 26 height 17
click at [286, 32] on span "OnHold / Order Queue" at bounding box center [261, 32] width 48 height 5
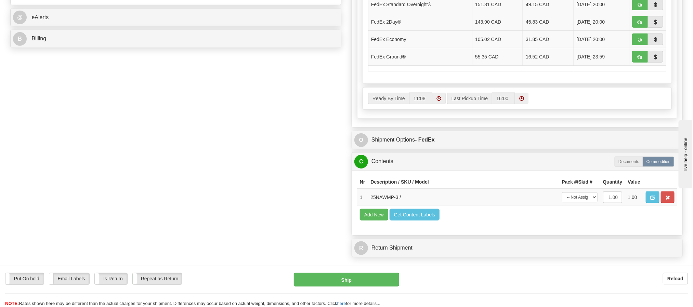
scroll to position [308, 0]
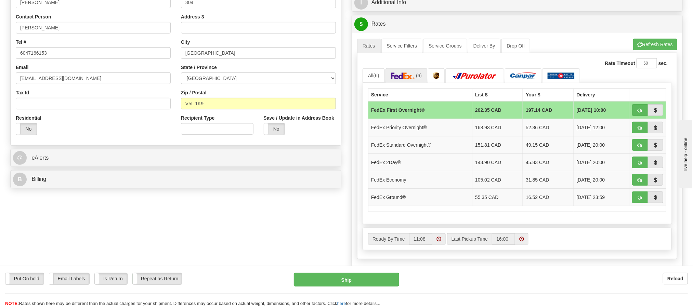
scroll to position [154, 0]
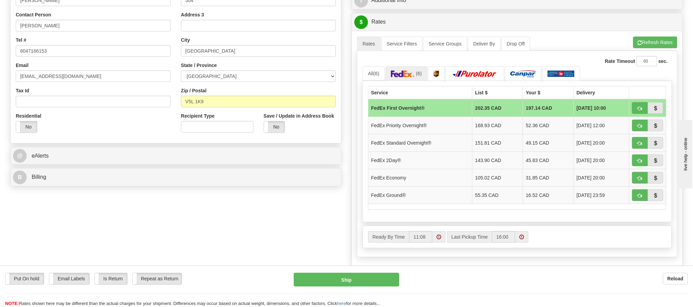
click at [474, 256] on div "Put On hold Put On hold Email Labels Email Labels Edit Is Return Is Return Repe…" at bounding box center [346, 286] width 693 height 41
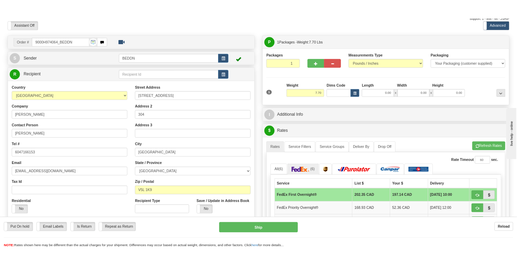
scroll to position [0, 0]
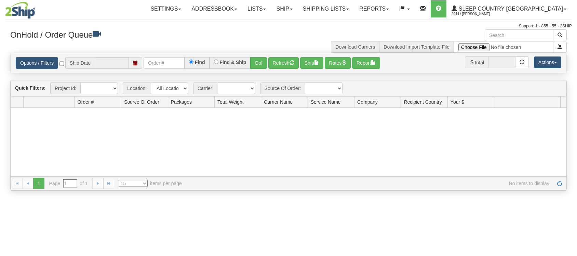
type input "[DATE]"
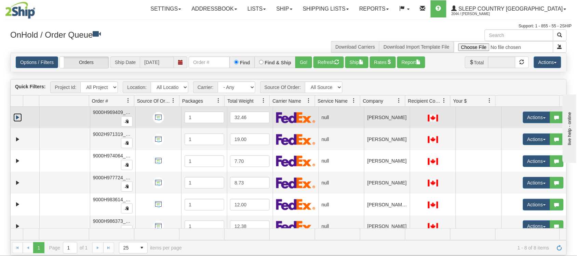
click at [16, 117] on link "Expand" at bounding box center [17, 117] width 9 height 9
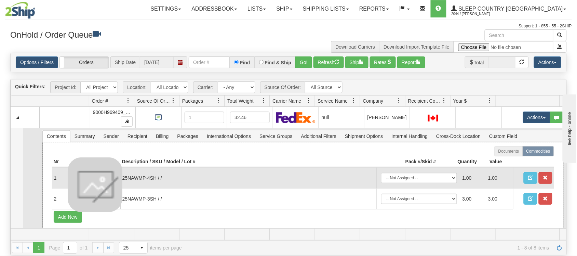
click at [99, 184] on img at bounding box center [95, 184] width 55 height 55
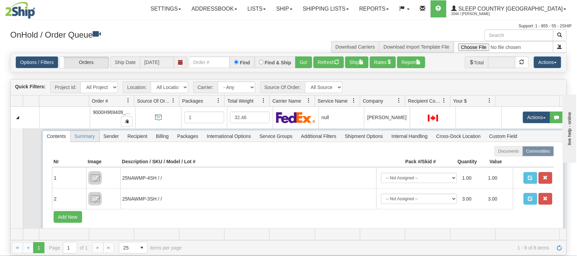
click at [91, 139] on span "Summary" at bounding box center [84, 136] width 29 height 11
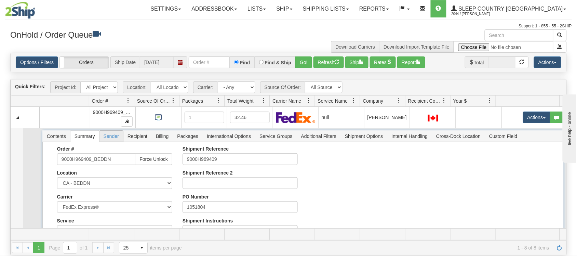
click at [108, 140] on span "Sender" at bounding box center [112, 136] width 24 height 11
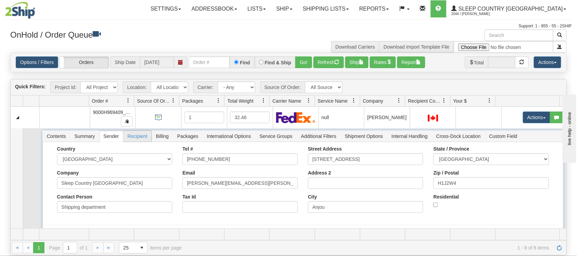
click at [143, 137] on span "Recipient" at bounding box center [137, 136] width 28 height 11
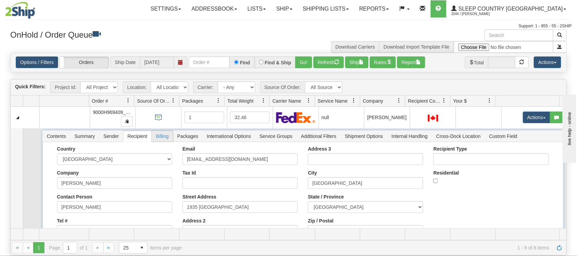
click at [167, 136] on span "Billing" at bounding box center [162, 136] width 21 height 11
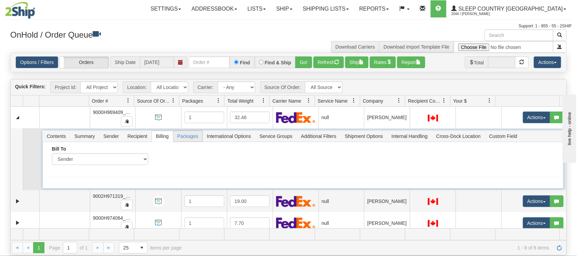
click at [182, 138] on span "Packages" at bounding box center [187, 136] width 29 height 11
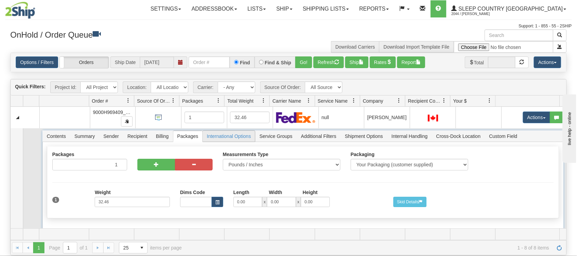
click at [214, 137] on span "International Options" at bounding box center [229, 136] width 52 height 11
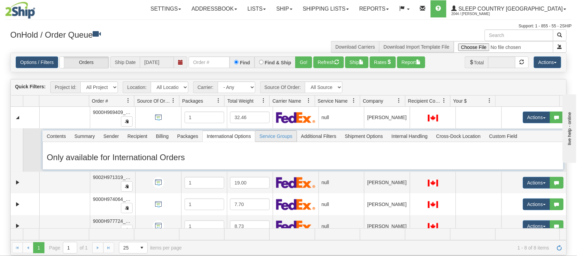
click at [271, 137] on span "Service Groups" at bounding box center [276, 136] width 41 height 11
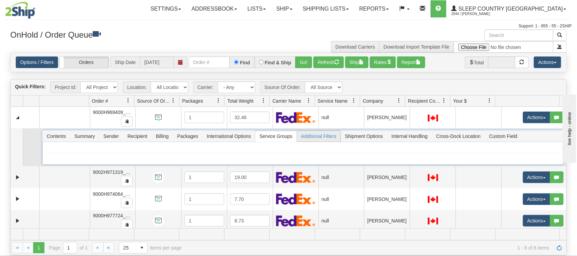
click at [316, 137] on span "Additional Filters" at bounding box center [319, 136] width 44 height 11
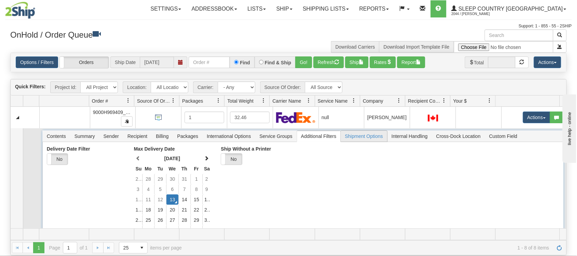
click at [361, 139] on span "Shipment Options" at bounding box center [364, 136] width 46 height 11
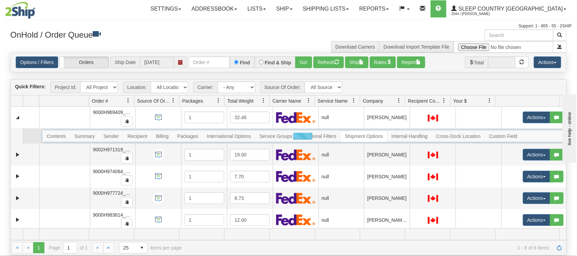
click at [56, 135] on div at bounding box center [303, 136] width 522 height 12
click at [51, 138] on div at bounding box center [303, 136] width 522 height 12
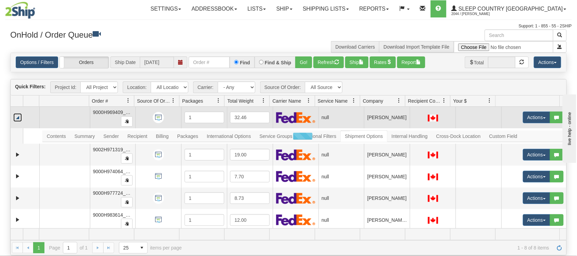
click at [19, 118] on link "Collapse" at bounding box center [17, 117] width 9 height 9
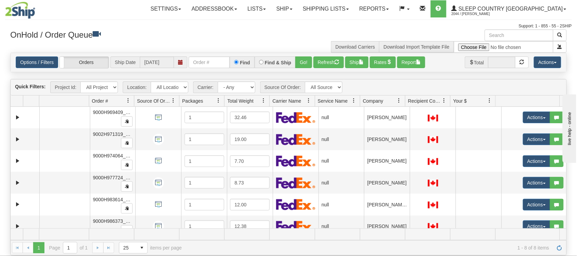
click at [211, 44] on div "OnHold / Order Queue Download Carriers Download Import Template File" at bounding box center [288, 40] width 567 height 23
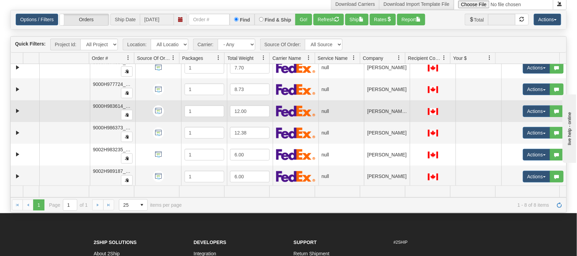
scroll to position [54, 0]
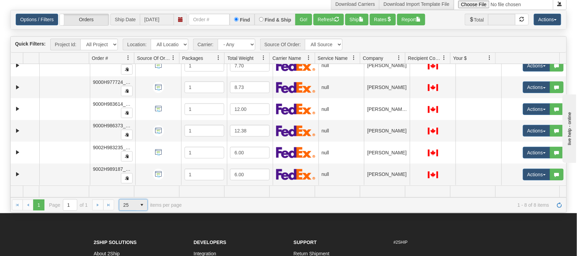
click at [142, 206] on span "select" at bounding box center [141, 204] width 11 height 11
click at [142, 207] on span "select" at bounding box center [141, 204] width 11 height 11
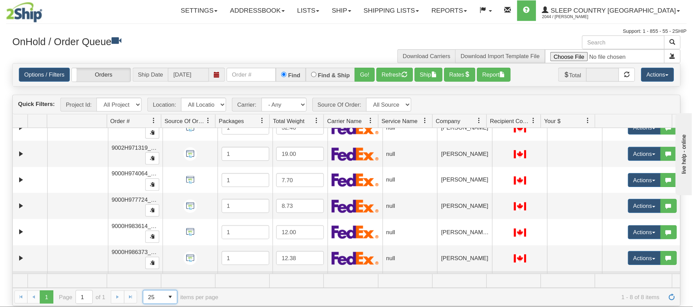
scroll to position [0, 0]
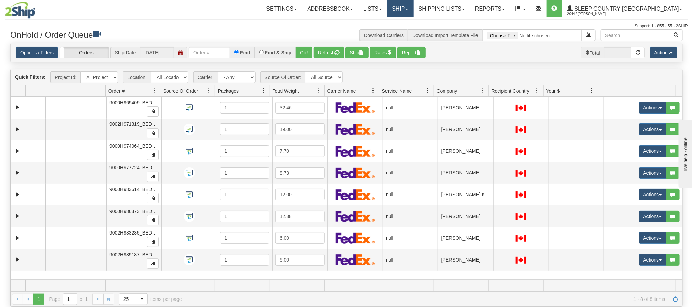
click at [413, 11] on link "Ship" at bounding box center [400, 8] width 26 height 17
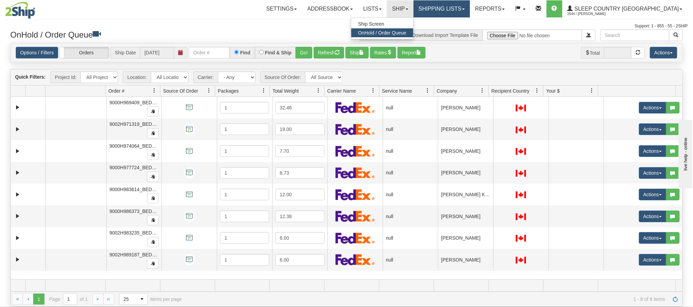
click at [470, 10] on link "Shipping lists" at bounding box center [442, 8] width 56 height 17
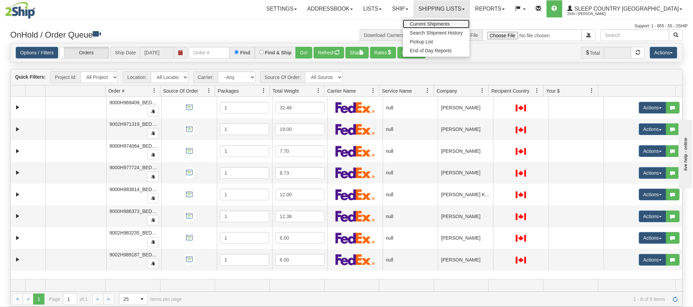
click at [470, 19] on link "Current Shipments" at bounding box center [436, 23] width 67 height 9
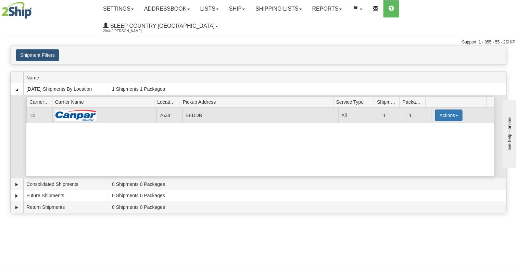
click at [454, 109] on button "Actions" at bounding box center [448, 115] width 27 height 12
click at [432, 124] on link "Details" at bounding box center [434, 128] width 55 height 9
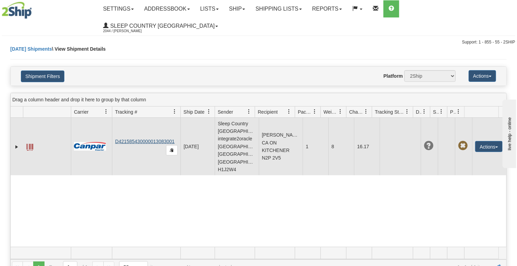
drag, startPoint x: 112, startPoint y: 119, endPoint x: 170, endPoint y: 116, distance: 58.6
click at [177, 118] on td "D421585430000013083001" at bounding box center [146, 146] width 68 height 57
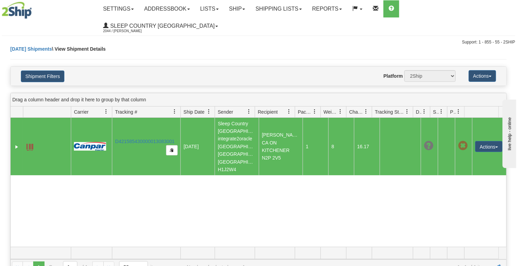
click at [179, 191] on div "31425242 2044 D421585430000013083001 [DATE] [DATE] 10:30:11 AM Sleep Country [G…" at bounding box center [258, 182] width 495 height 129
drag, startPoint x: 167, startPoint y: 118, endPoint x: 119, endPoint y: 180, distance: 78.2
click at [119, 180] on div "31425242 2044 D421585430000013083001 [DATE] [DATE] 10:30:11 AM Sleep Country [G…" at bounding box center [258, 182] width 495 height 129
drag, startPoint x: 113, startPoint y: 120, endPoint x: 173, endPoint y: 115, distance: 59.7
click at [175, 118] on td "D421585430000013083001" at bounding box center [146, 146] width 68 height 57
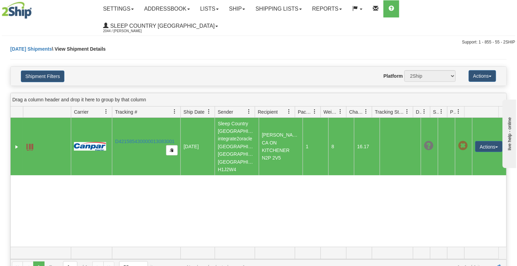
drag, startPoint x: 136, startPoint y: 116, endPoint x: 93, endPoint y: 195, distance: 89.4
click at [93, 195] on div "31425242 2044 D421585430000013083001 [DATE] [DATE] 10:30:11 AM Sleep Country [G…" at bounding box center [258, 182] width 495 height 129
click at [493, 141] on button "Actions" at bounding box center [488, 146] width 27 height 11
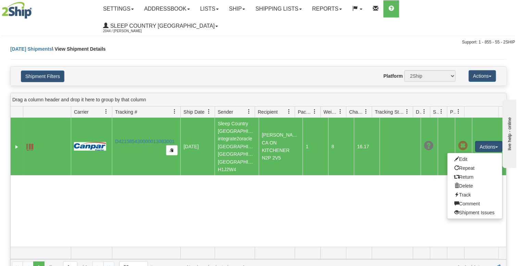
click at [375, 193] on div "31425242 2044 D421585430000013083001 [DATE] [DATE] 10:30:11 AM Sleep Country [G…" at bounding box center [258, 182] width 495 height 129
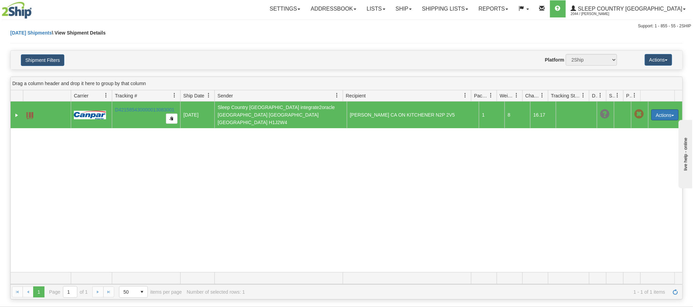
click at [516, 113] on button "Actions" at bounding box center [664, 114] width 27 height 11
click at [506, 178] on div "31425242 2044 D421585430000013083001 [DATE] [DATE] 10:30:11 AM Sleep Country [G…" at bounding box center [347, 187] width 672 height 171
click at [480, 201] on div "31425242 2044 D421585430000013083001 [DATE] [DATE] 10:30:11 AM Sleep Country [G…" at bounding box center [347, 187] width 672 height 171
click at [14, 114] on link "Expand" at bounding box center [16, 115] width 7 height 7
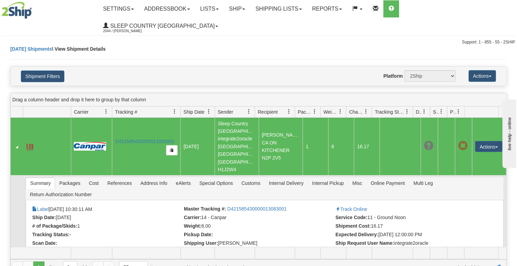
scroll to position [8, 0]
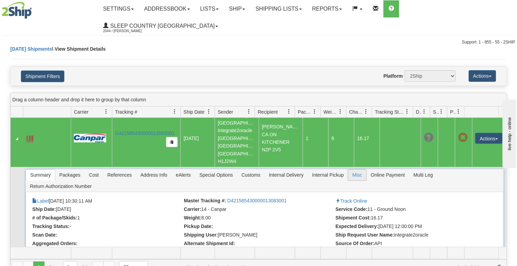
click at [356, 169] on span "Misc" at bounding box center [357, 174] width 18 height 11
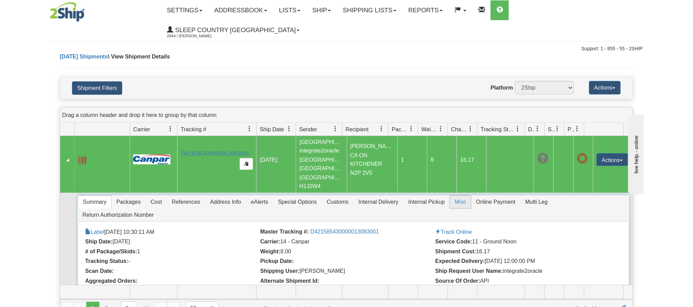
scroll to position [0, 0]
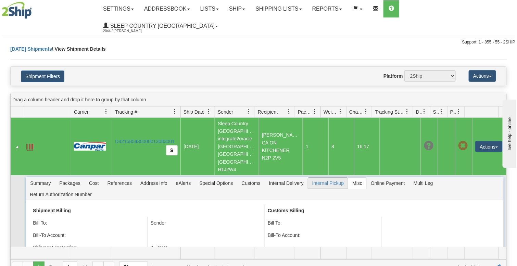
click at [325, 178] on span "Internal Pickup" at bounding box center [328, 183] width 40 height 11
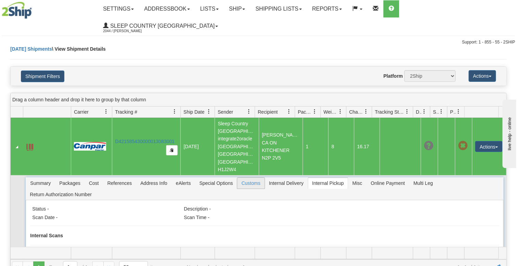
click at [247, 178] on span "Customs" at bounding box center [250, 183] width 27 height 11
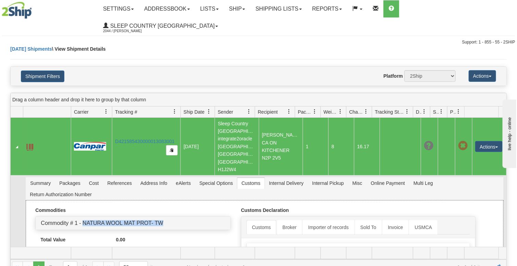
copy link "NATURA WOOL MAT PROT- TW"
drag, startPoint x: 171, startPoint y: 196, endPoint x: 82, endPoint y: 199, distance: 88.3
click at [82, 217] on div "Commodity # 1 - NATURA WOOL MAT PROT- TW" at bounding box center [133, 223] width 195 height 13
